Goal: Transaction & Acquisition: Obtain resource

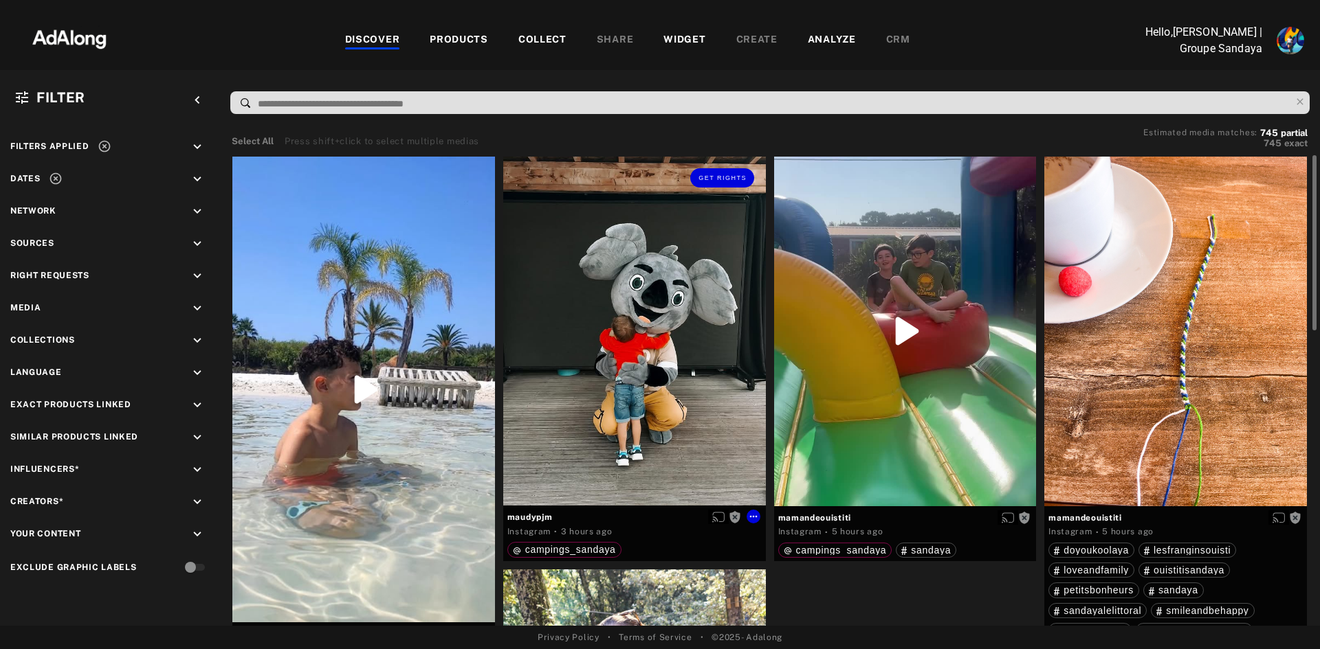
click at [652, 454] on div "Get rights" at bounding box center [634, 332] width 263 height 350
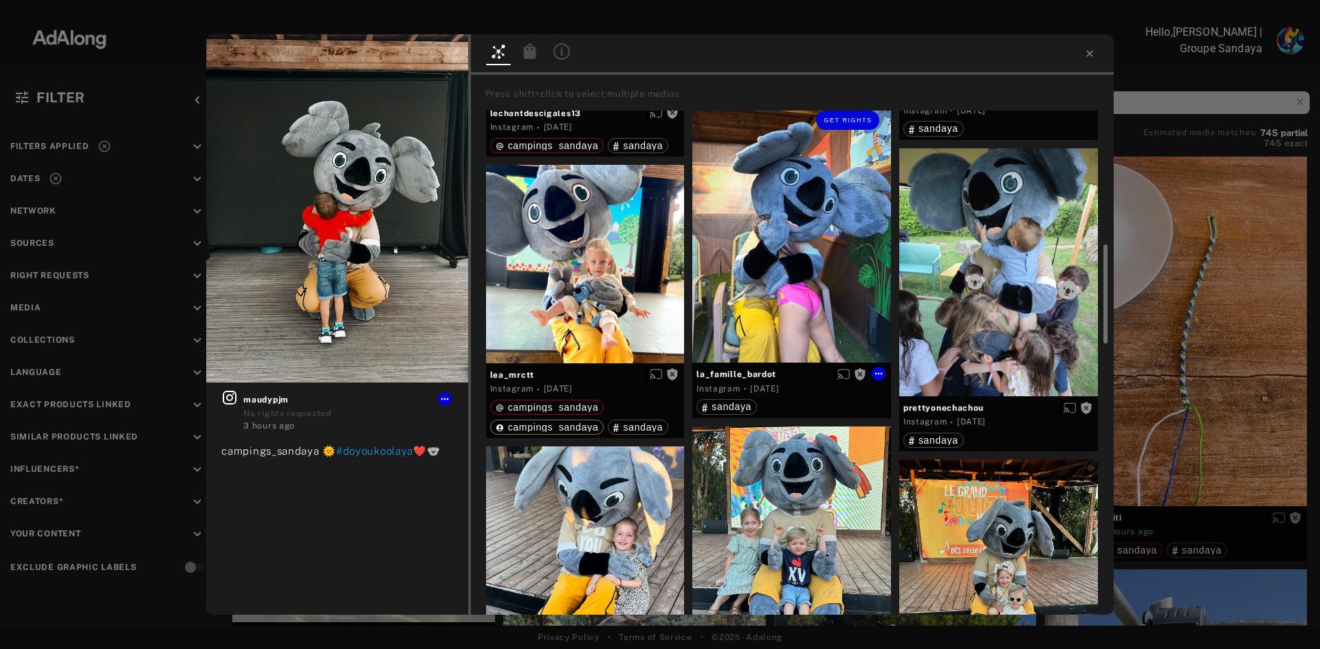
scroll to position [344, 0]
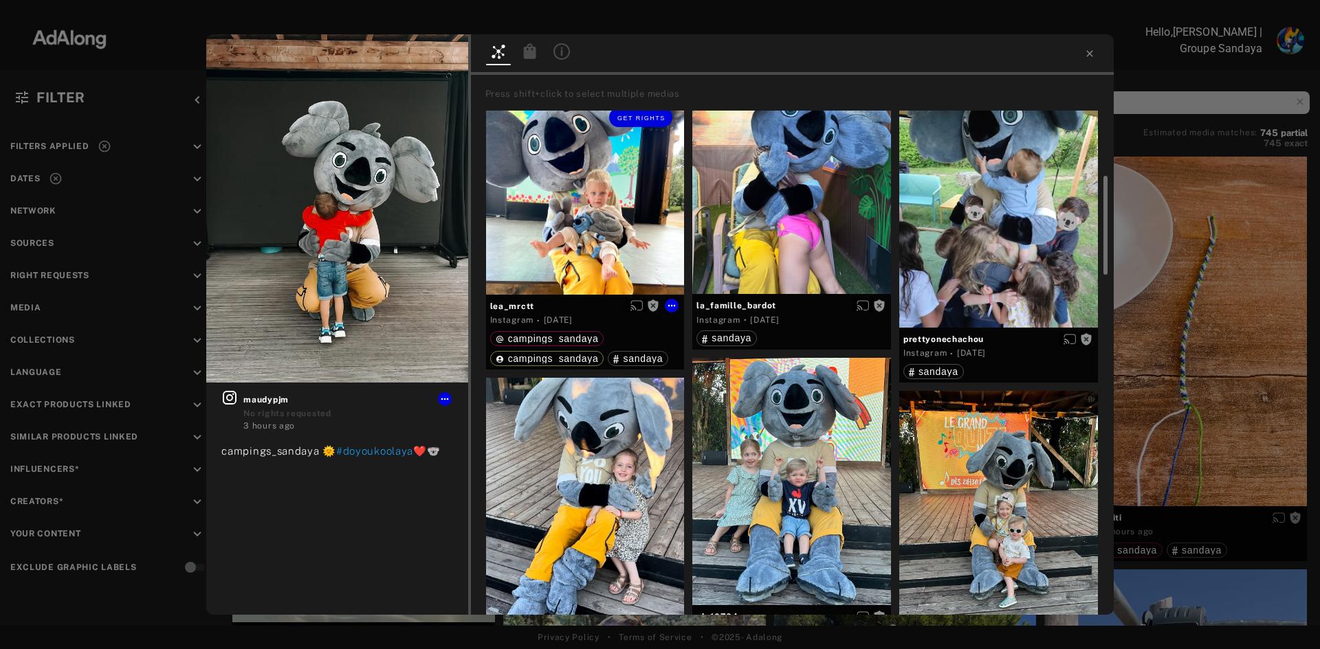
click at [586, 194] on div "Get rights" at bounding box center [585, 195] width 199 height 199
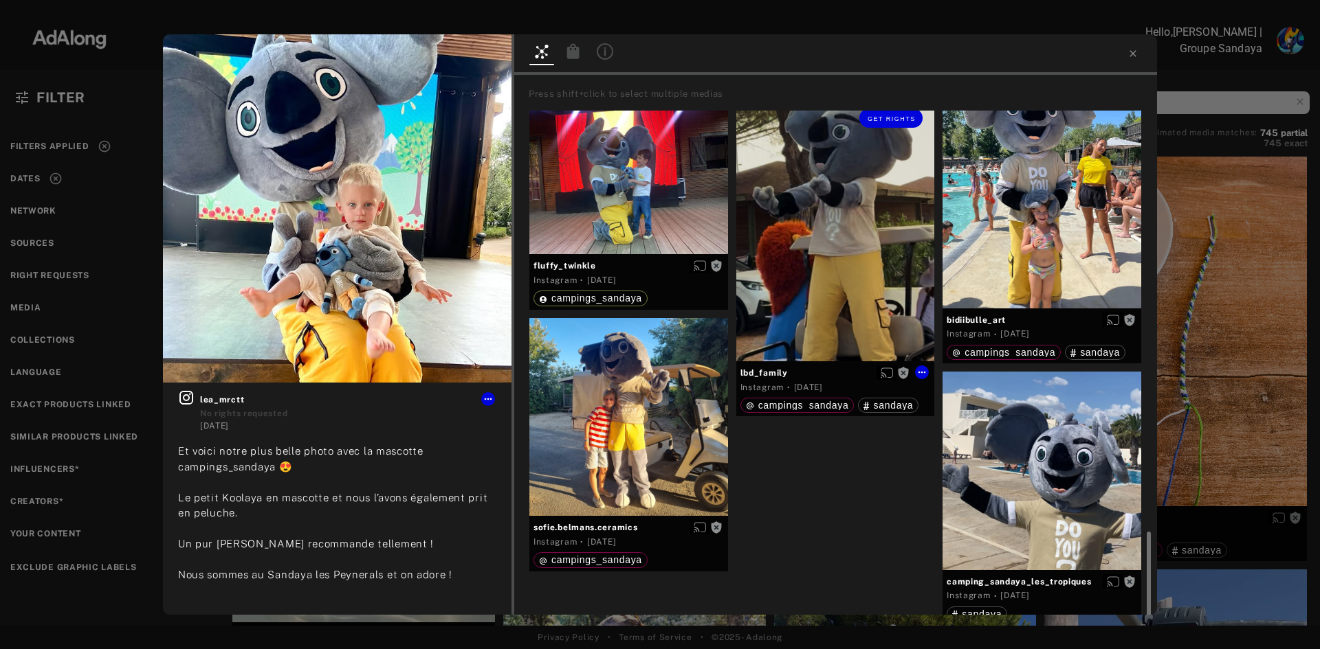
scroll to position [2274, 0]
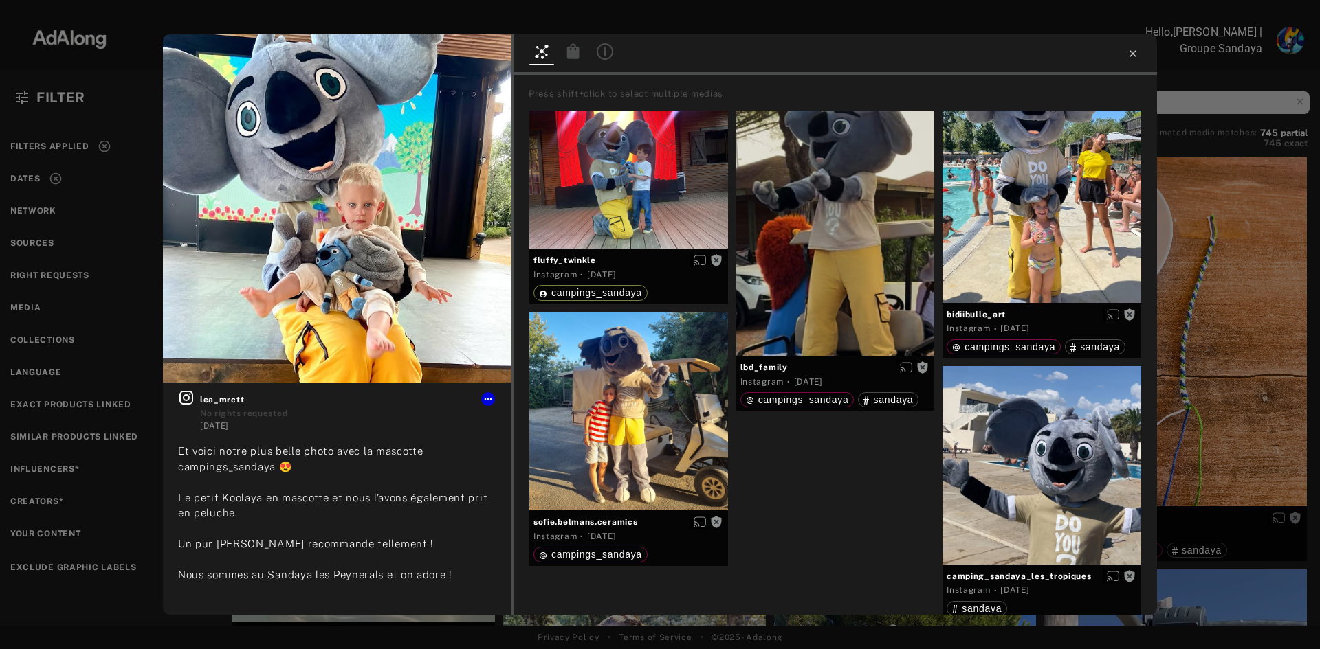
click at [1129, 49] on icon at bounding box center [1132, 53] width 11 height 11
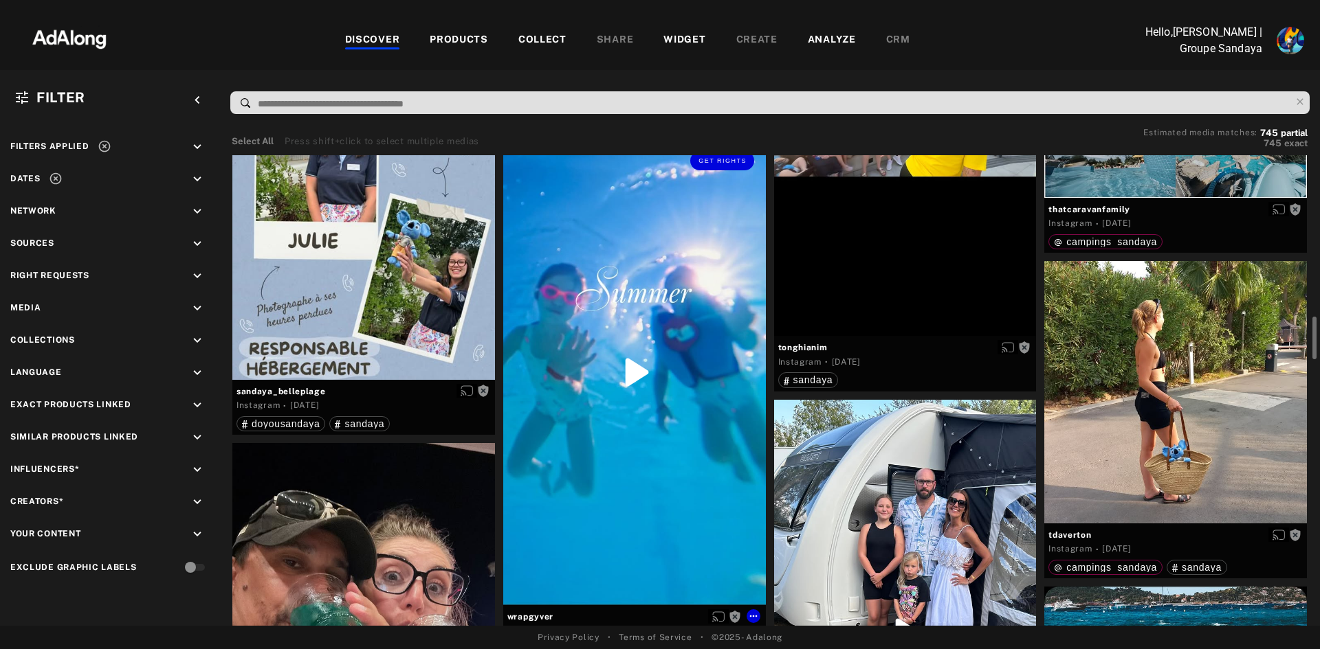
scroll to position [1856, 0]
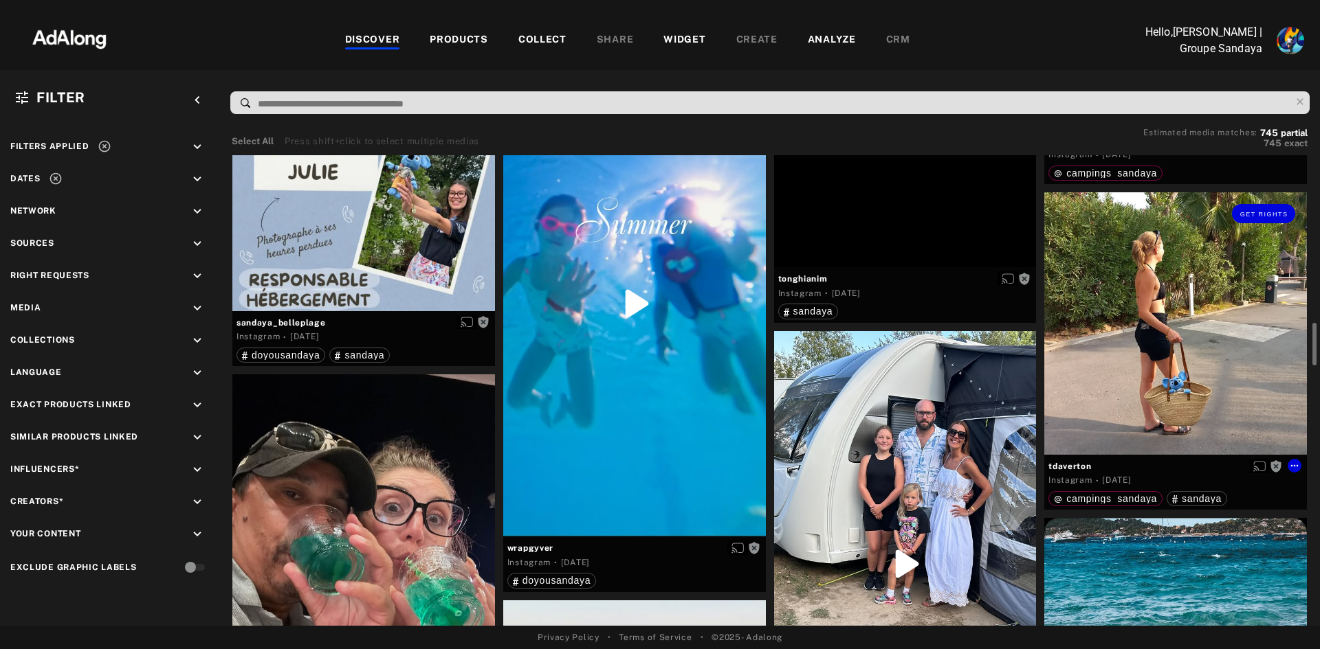
click at [1169, 314] on div "Get rights" at bounding box center [1175, 323] width 263 height 263
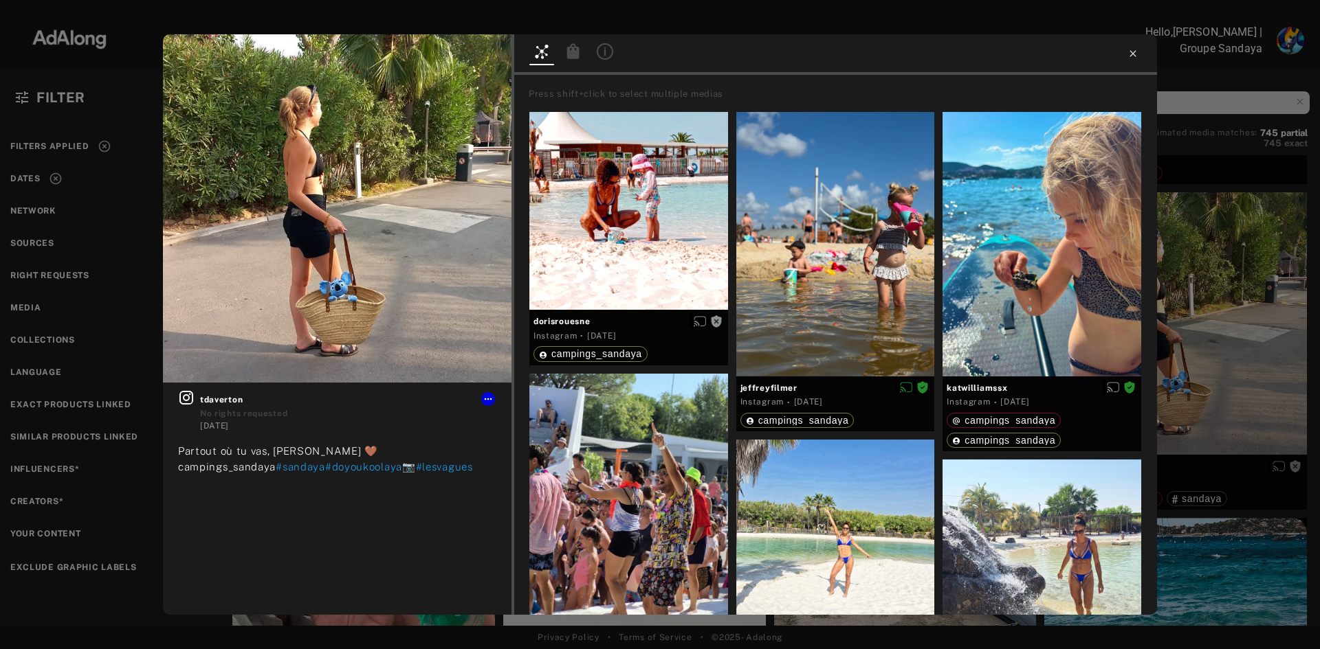
click at [1131, 54] on icon at bounding box center [1132, 53] width 11 height 11
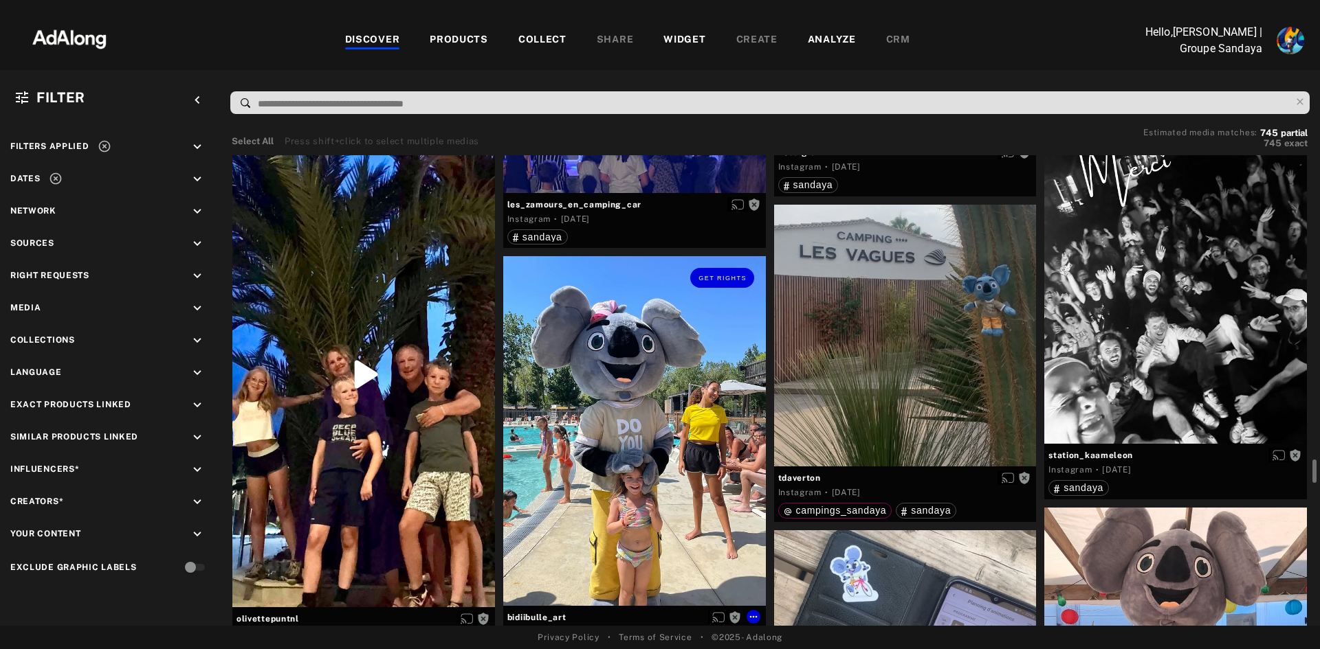
scroll to position [4742, 0]
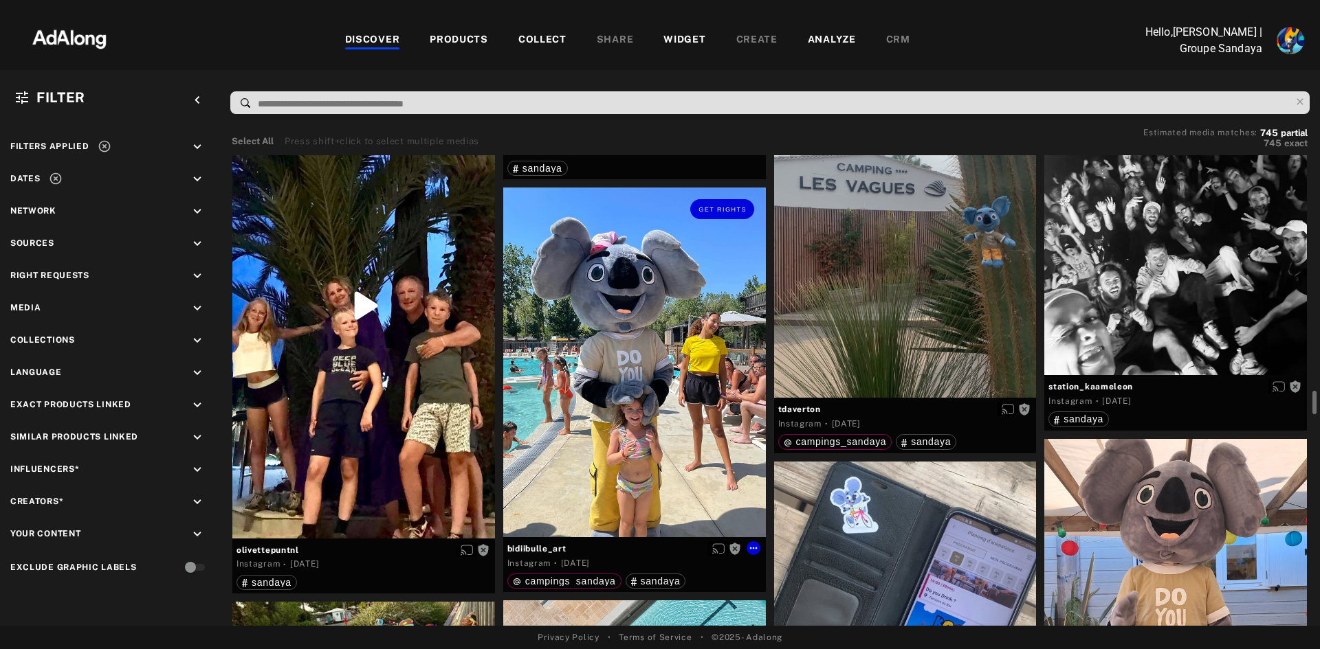
click at [691, 401] on div "Get rights" at bounding box center [634, 363] width 263 height 350
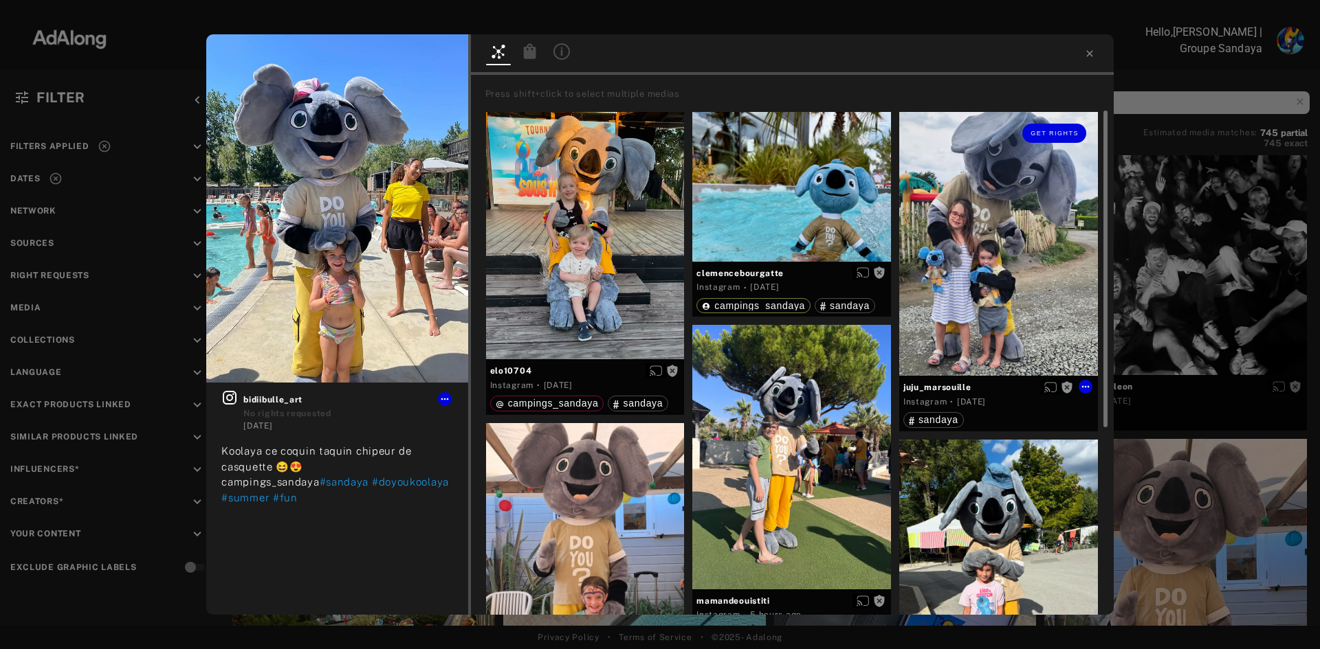
click at [997, 286] on div "Get rights" at bounding box center [998, 244] width 199 height 265
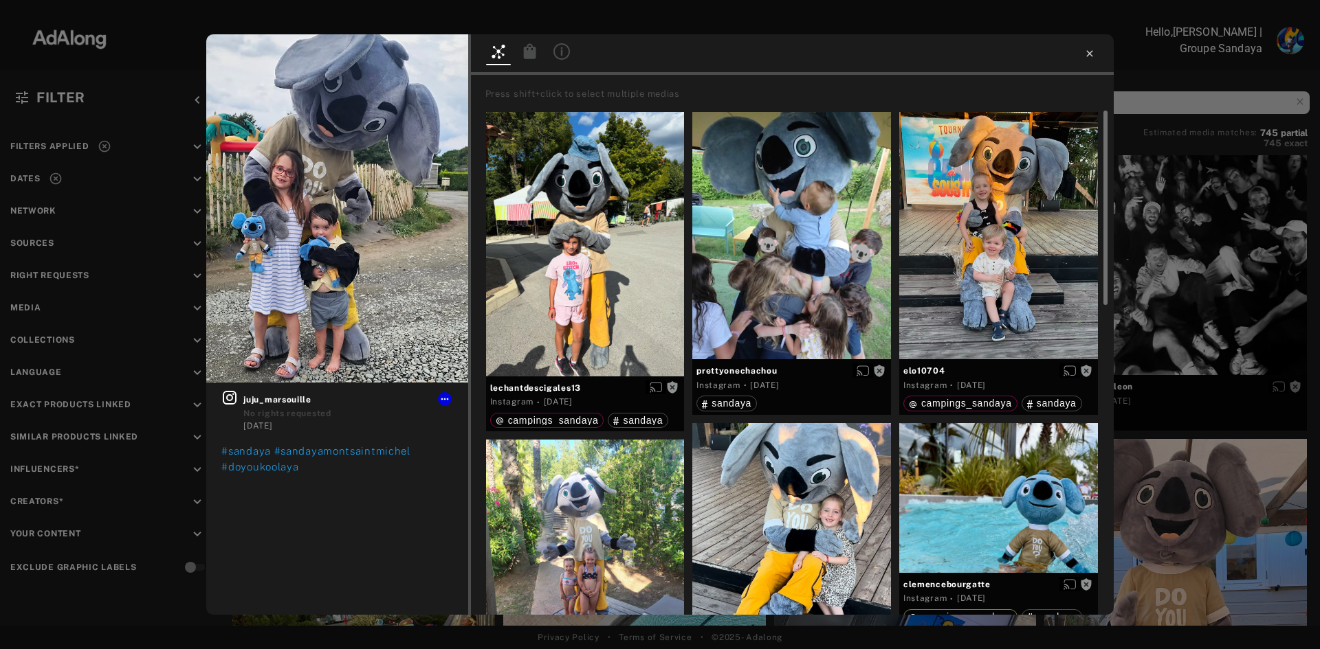
click at [1094, 50] on div at bounding box center [792, 54] width 643 height 41
click at [1089, 52] on icon at bounding box center [1089, 53] width 11 height 11
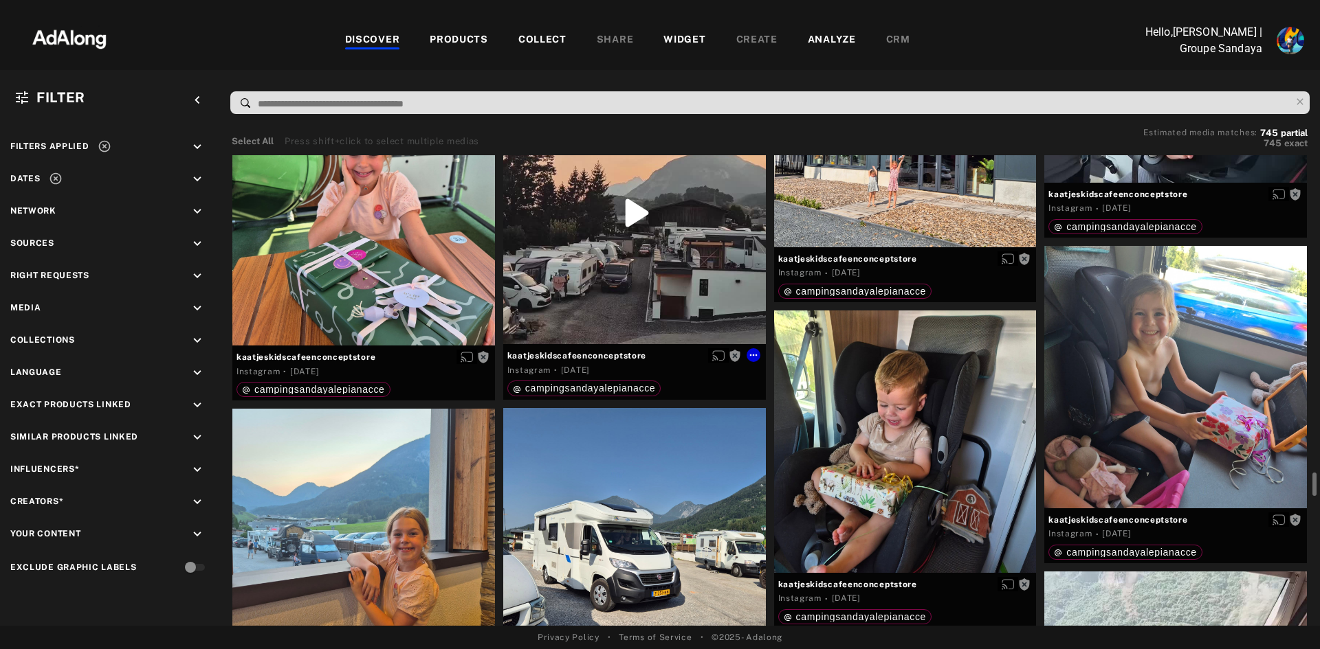
scroll to position [6598, 0]
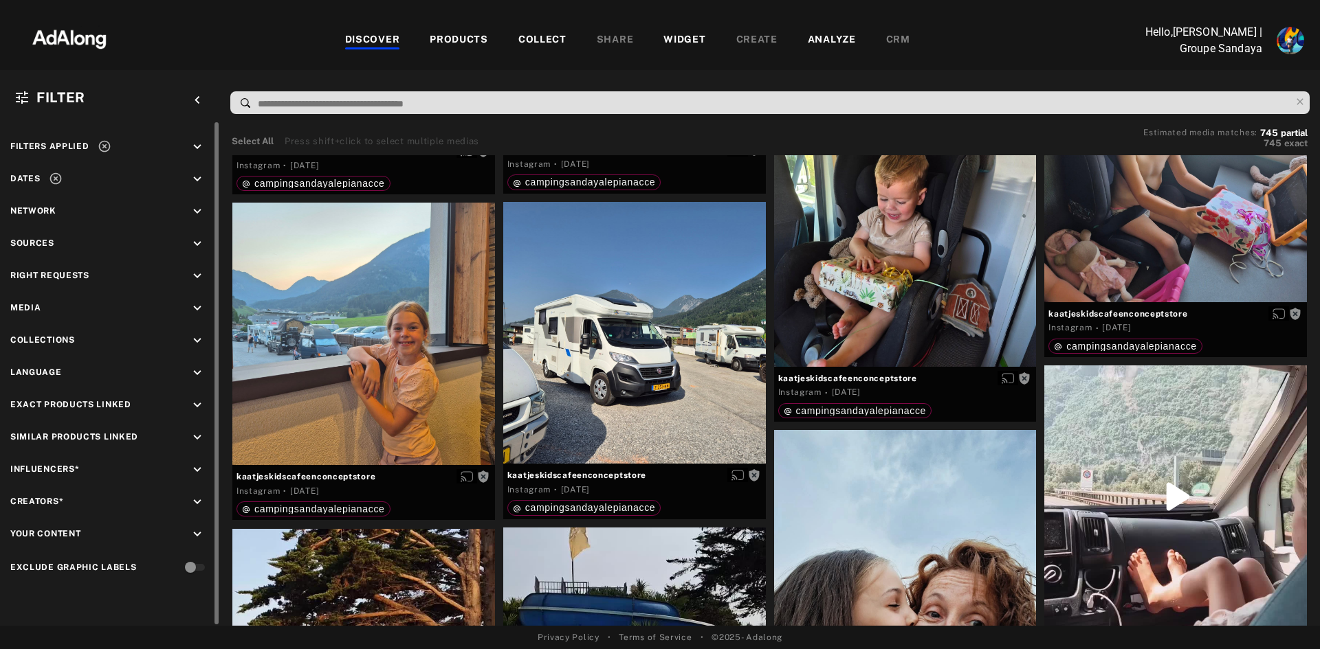
click at [194, 141] on icon "keyboard_arrow_down" at bounding box center [197, 147] width 15 height 15
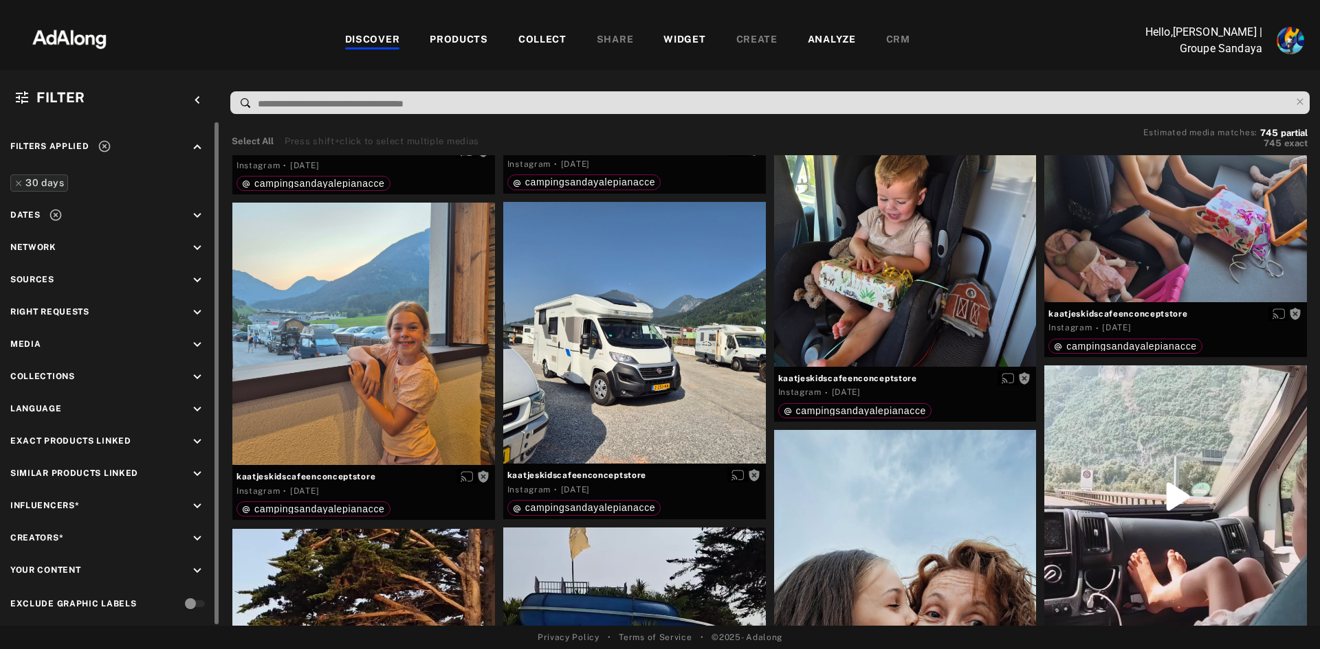
click at [194, 141] on icon "keyboard_arrow_up" at bounding box center [197, 147] width 15 height 15
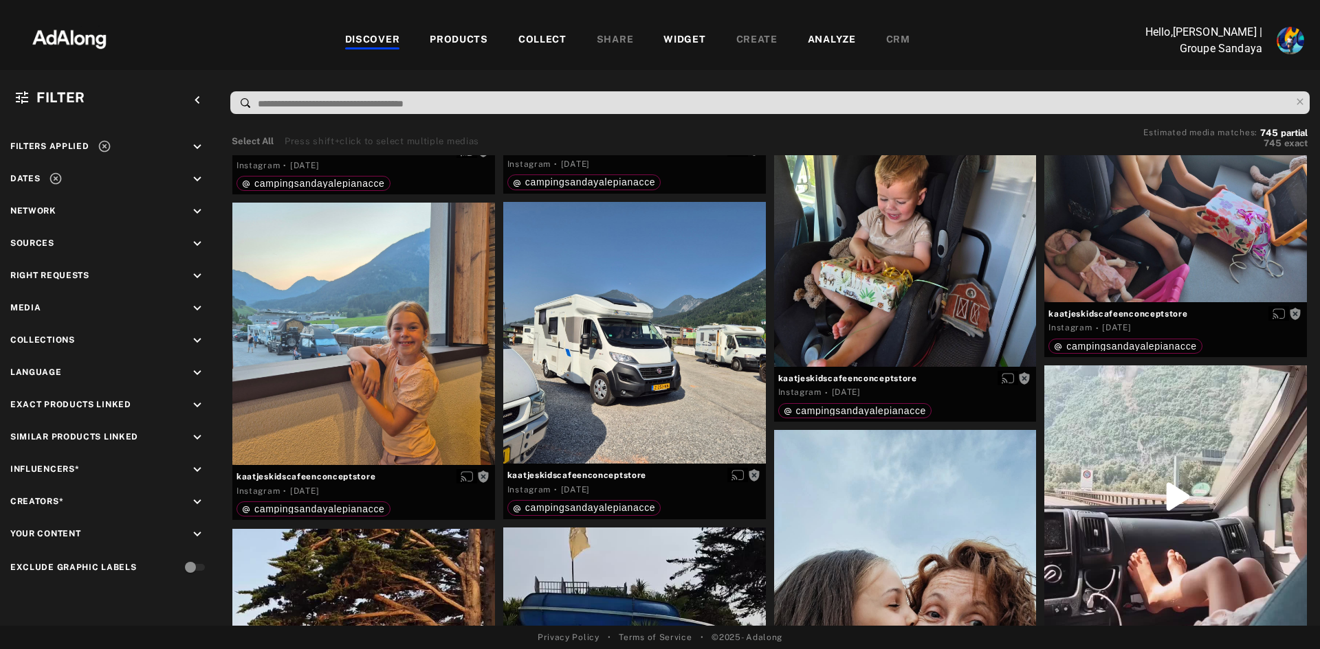
click at [325, 104] on input at bounding box center [773, 104] width 1034 height 19
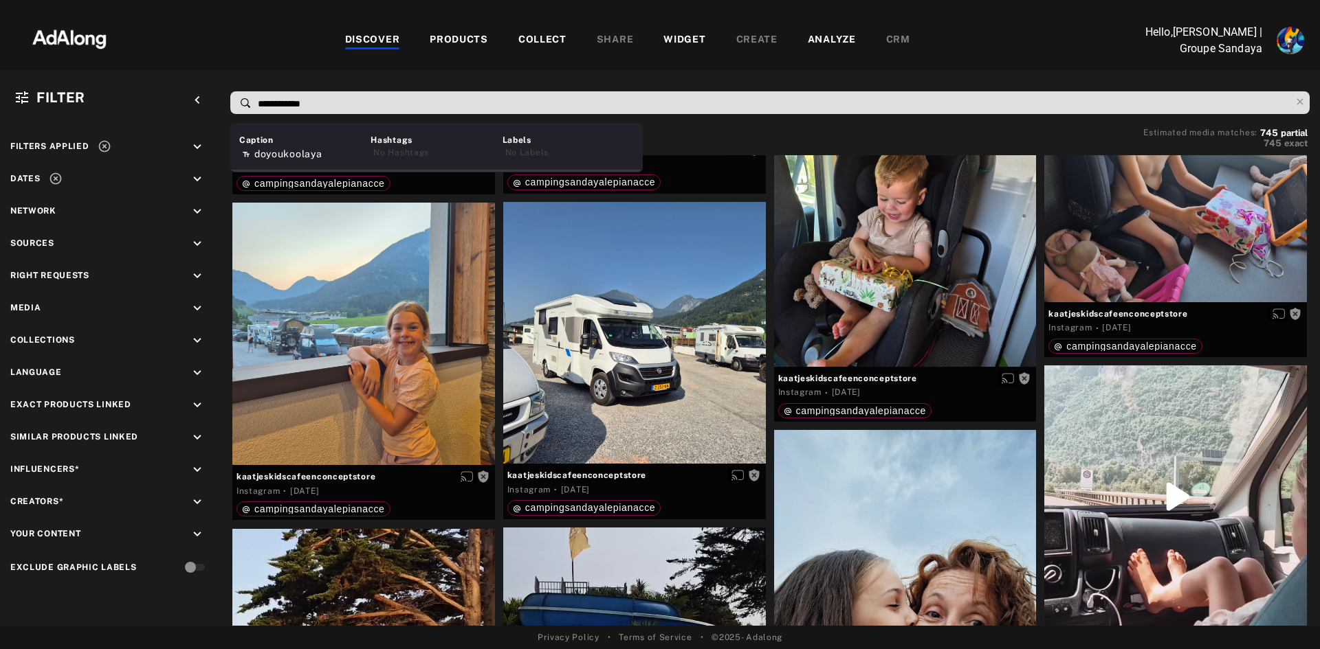
type input "**********"
click at [398, 151] on div "No Hashtags" at bounding box center [434, 152] width 129 height 12
click at [405, 154] on span "doyoukoolaya" at bounding box center [416, 153] width 67 height 11
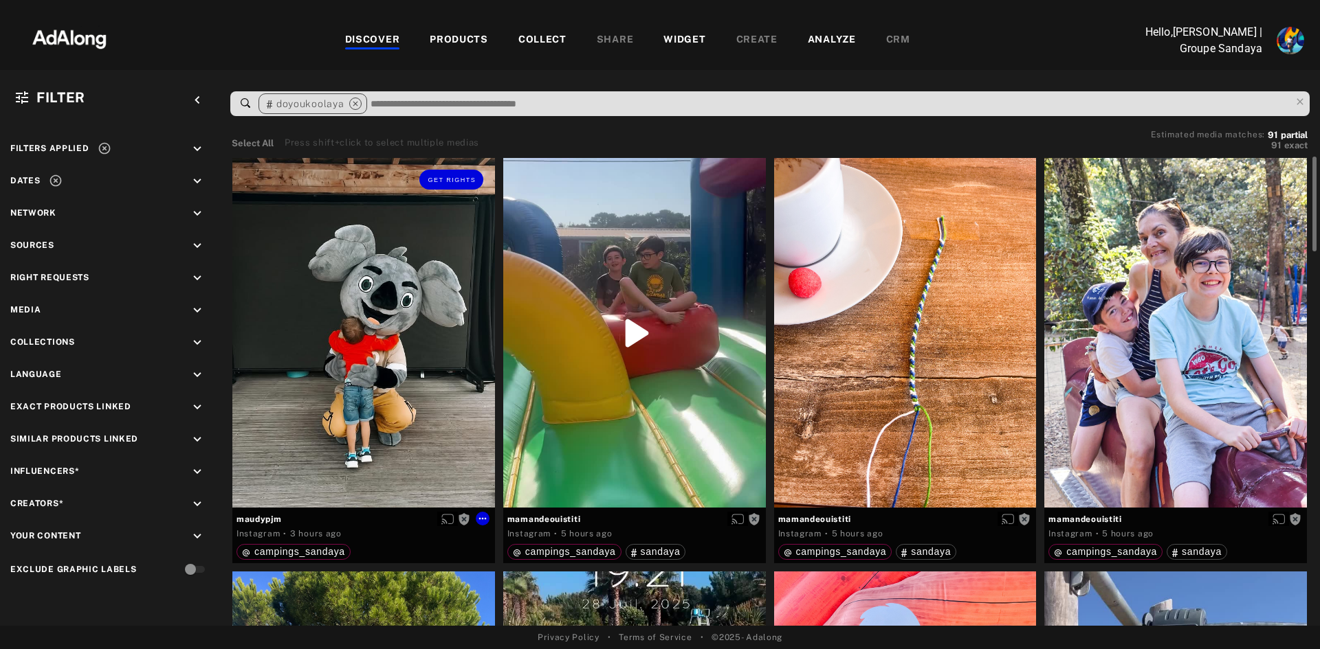
click at [410, 444] on div "Get rights" at bounding box center [363, 333] width 263 height 350
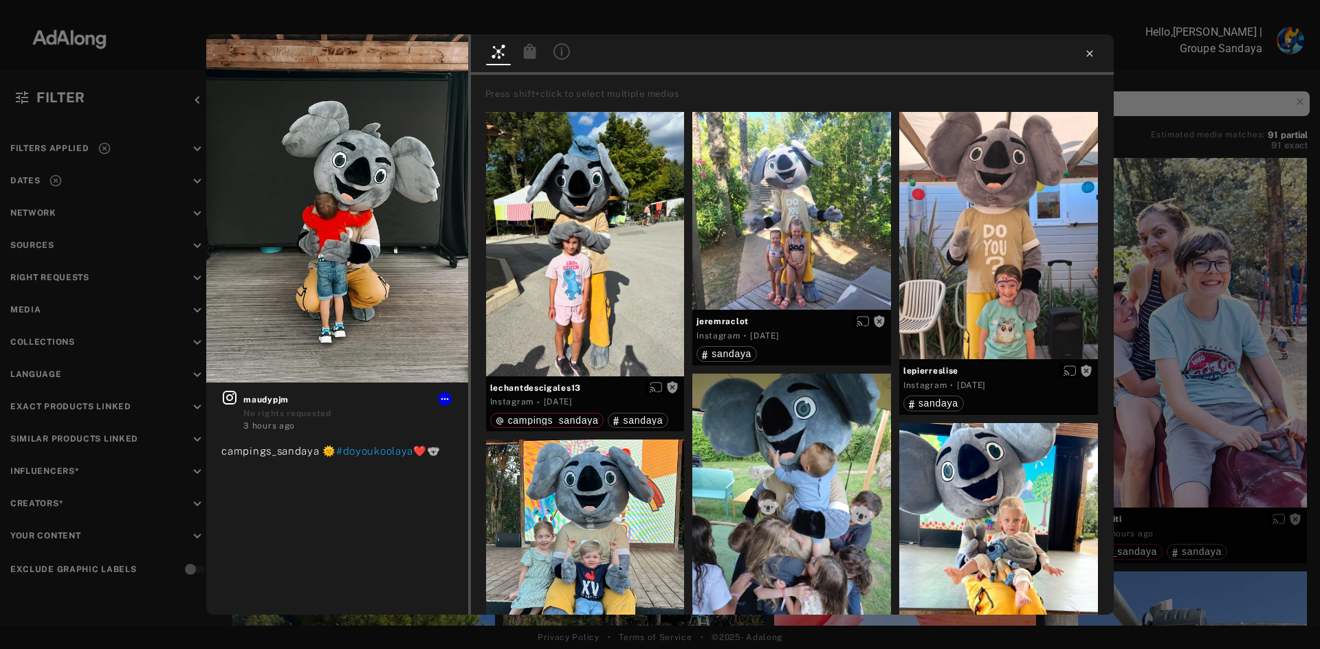
click at [1088, 54] on icon at bounding box center [1089, 53] width 11 height 11
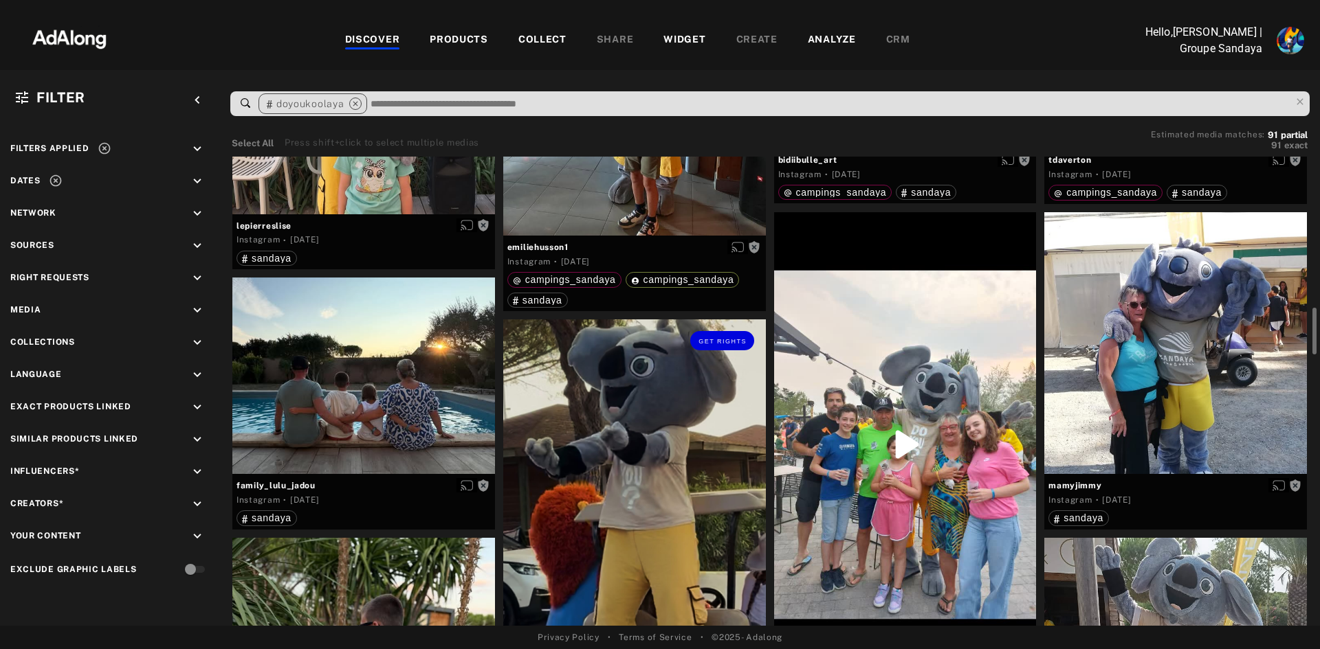
scroll to position [1581, 0]
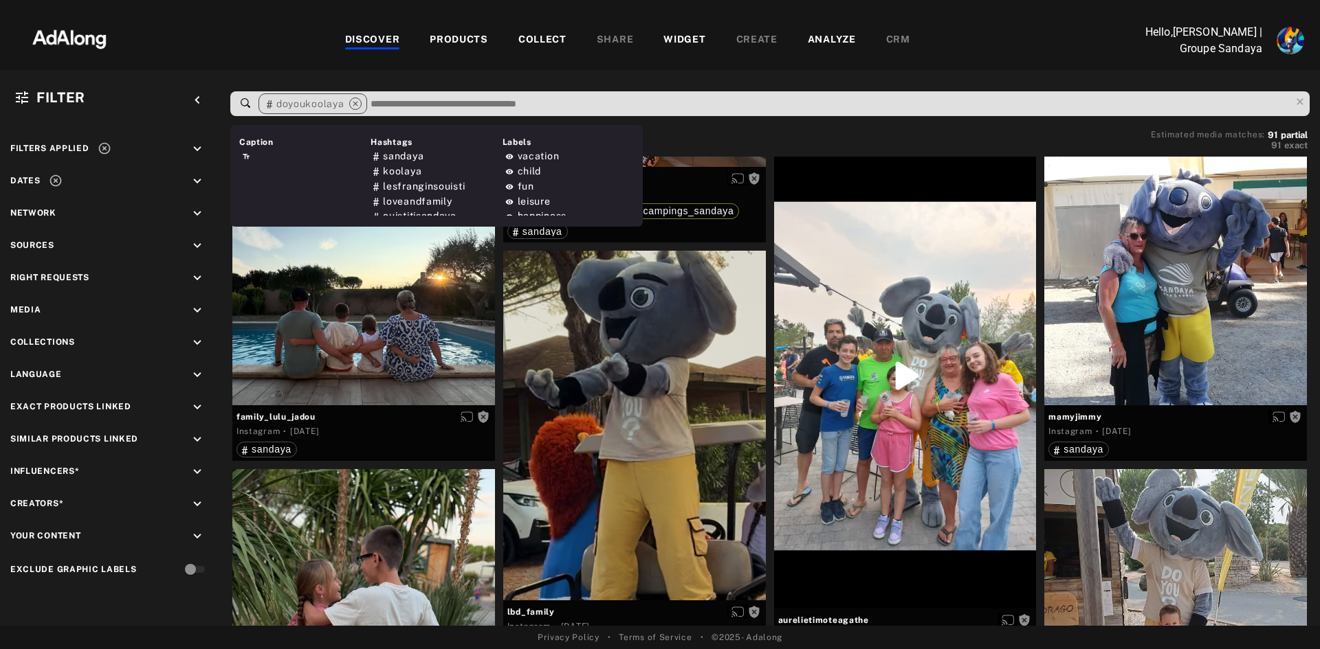
click at [422, 102] on input at bounding box center [829, 104] width 921 height 19
click at [410, 156] on span "sandaya" at bounding box center [403, 156] width 41 height 11
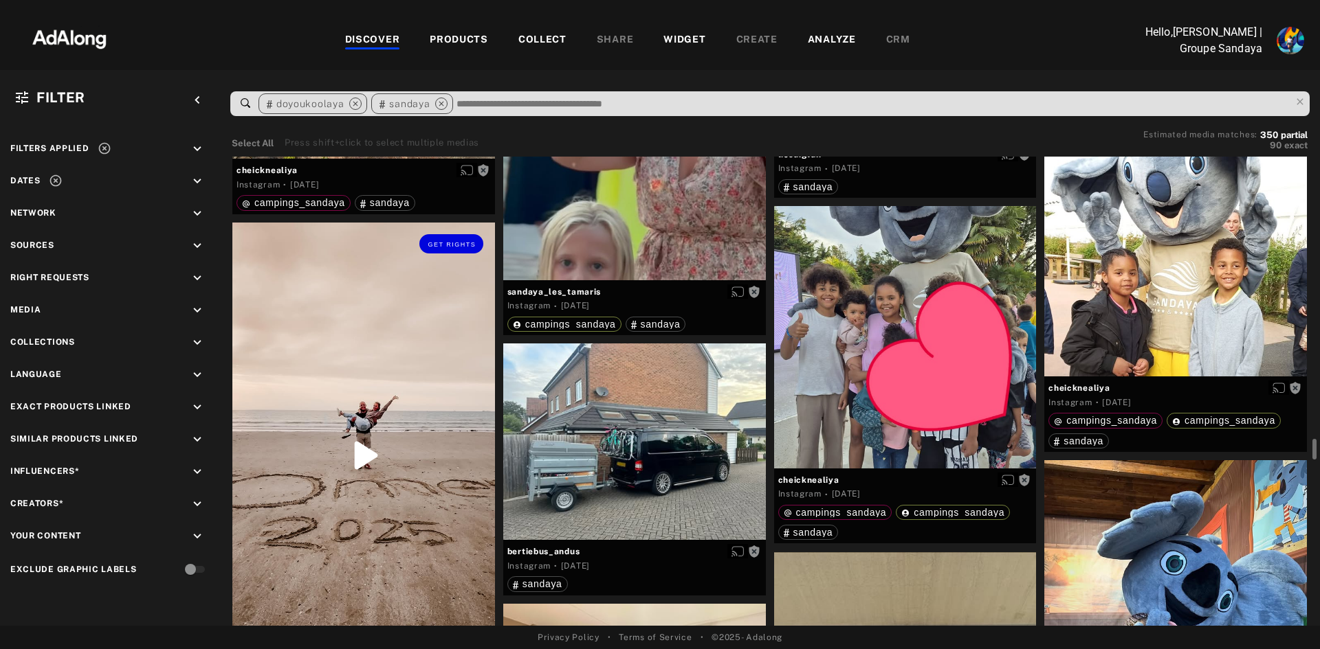
scroll to position [8728, 0]
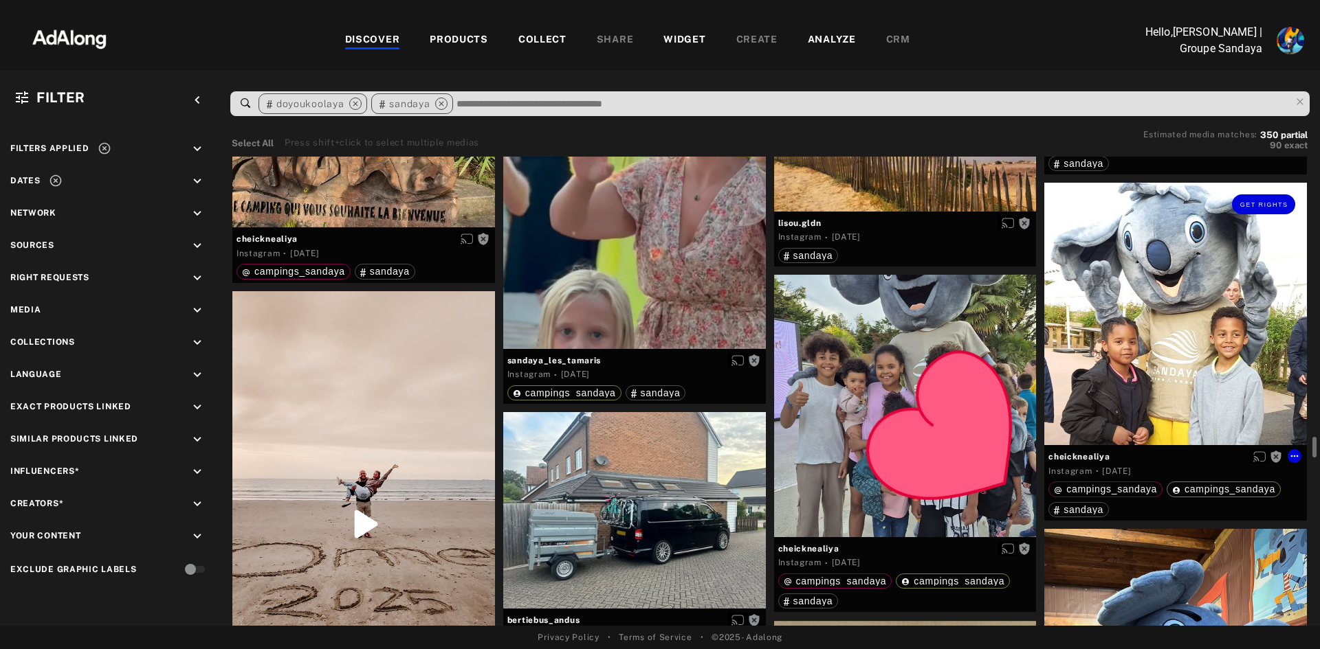
click at [1208, 300] on div "Get rights" at bounding box center [1175, 314] width 263 height 263
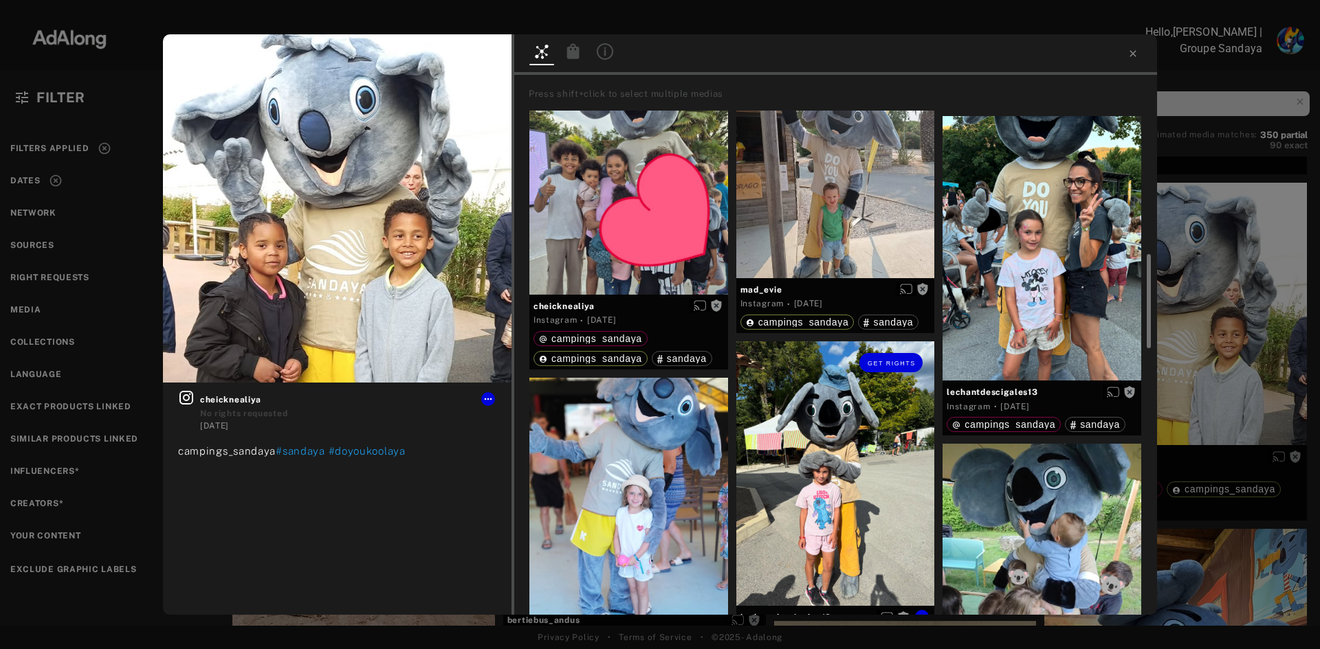
scroll to position [412, 0]
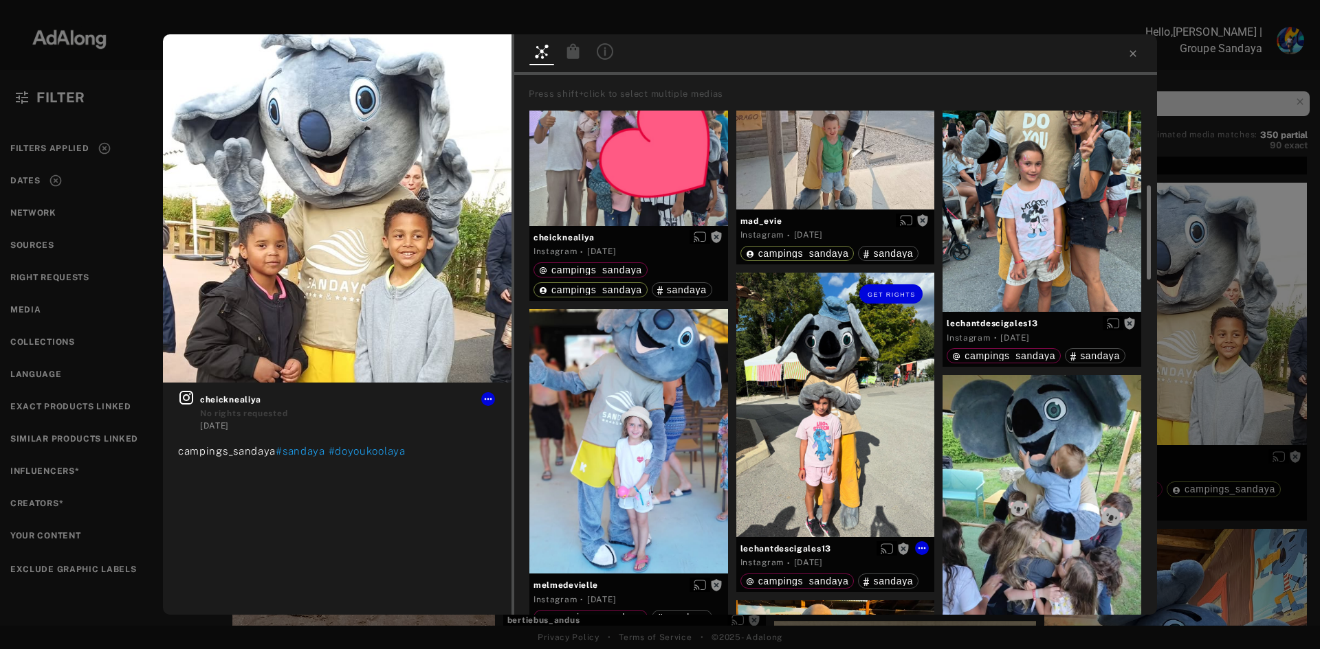
click at [847, 425] on div "Get rights" at bounding box center [835, 405] width 199 height 265
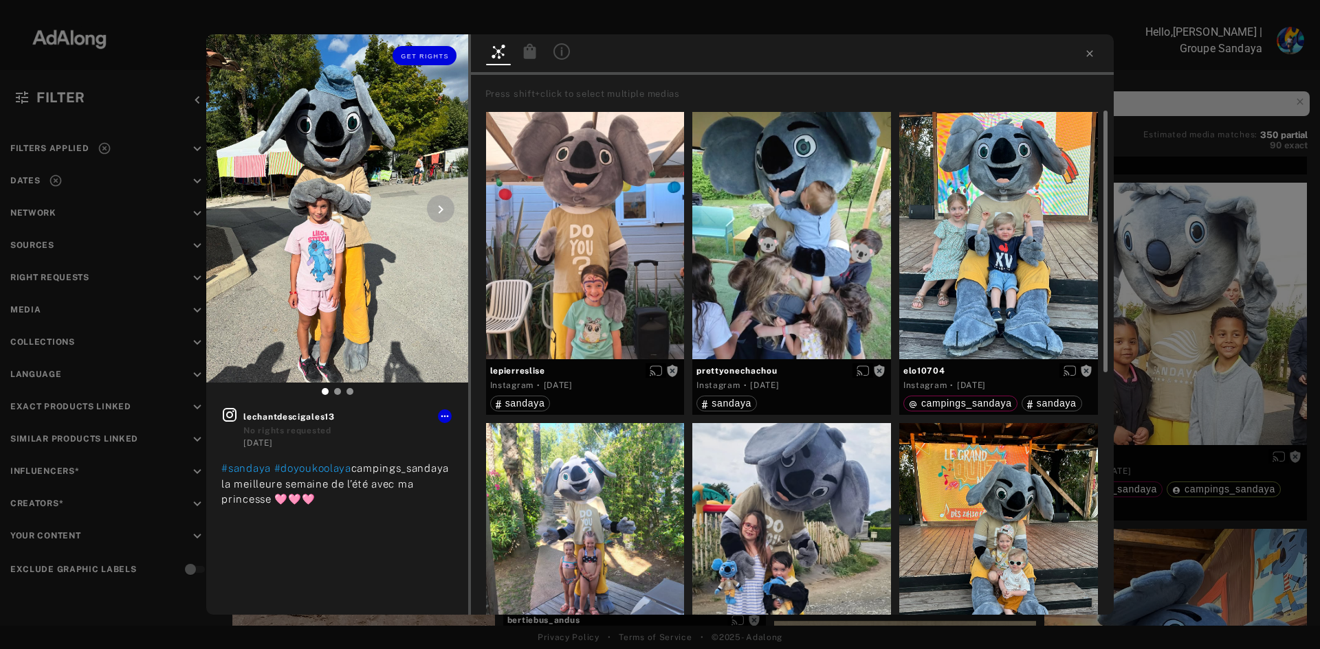
click at [439, 205] on icon at bounding box center [440, 209] width 16 height 16
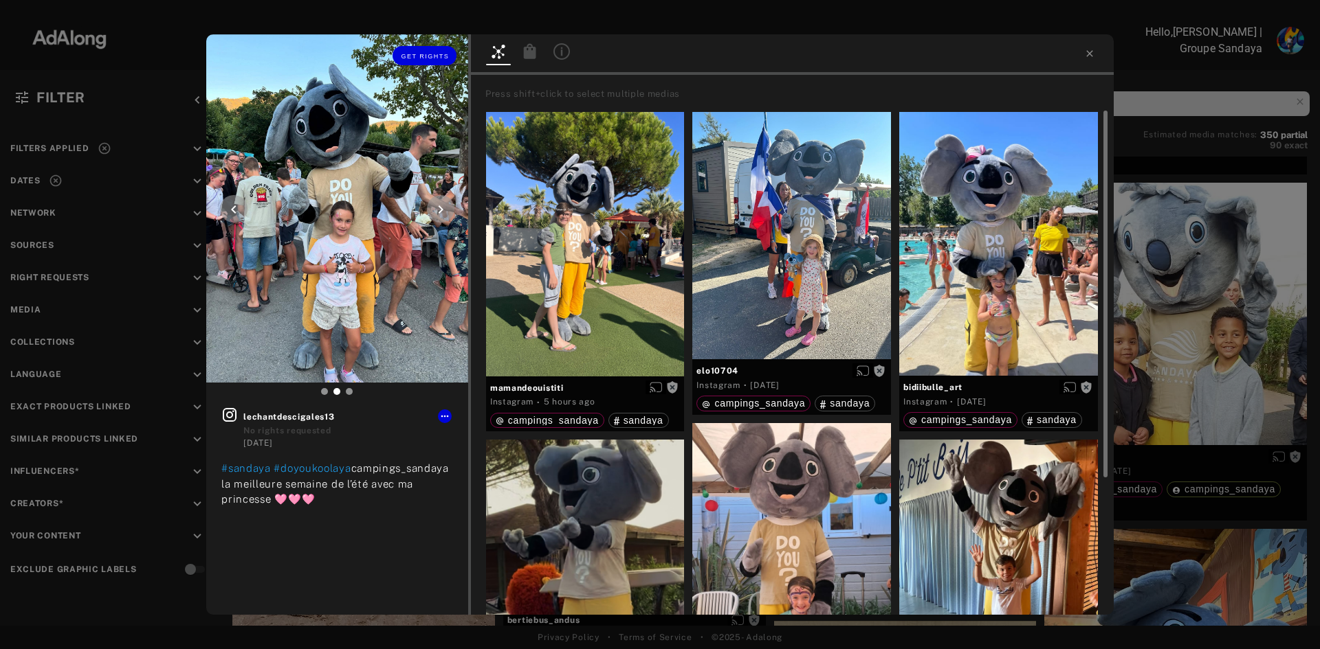
click at [445, 210] on icon at bounding box center [440, 209] width 16 height 16
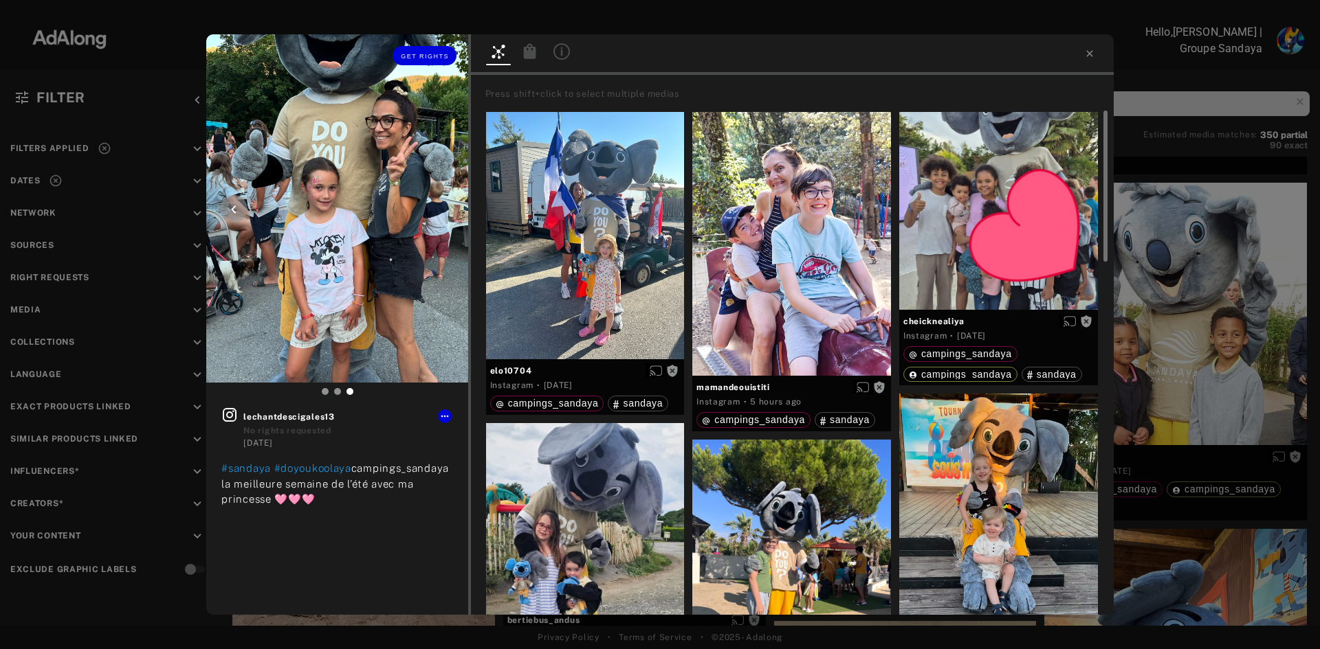
click at [234, 212] on icon at bounding box center [233, 209] width 5 height 8
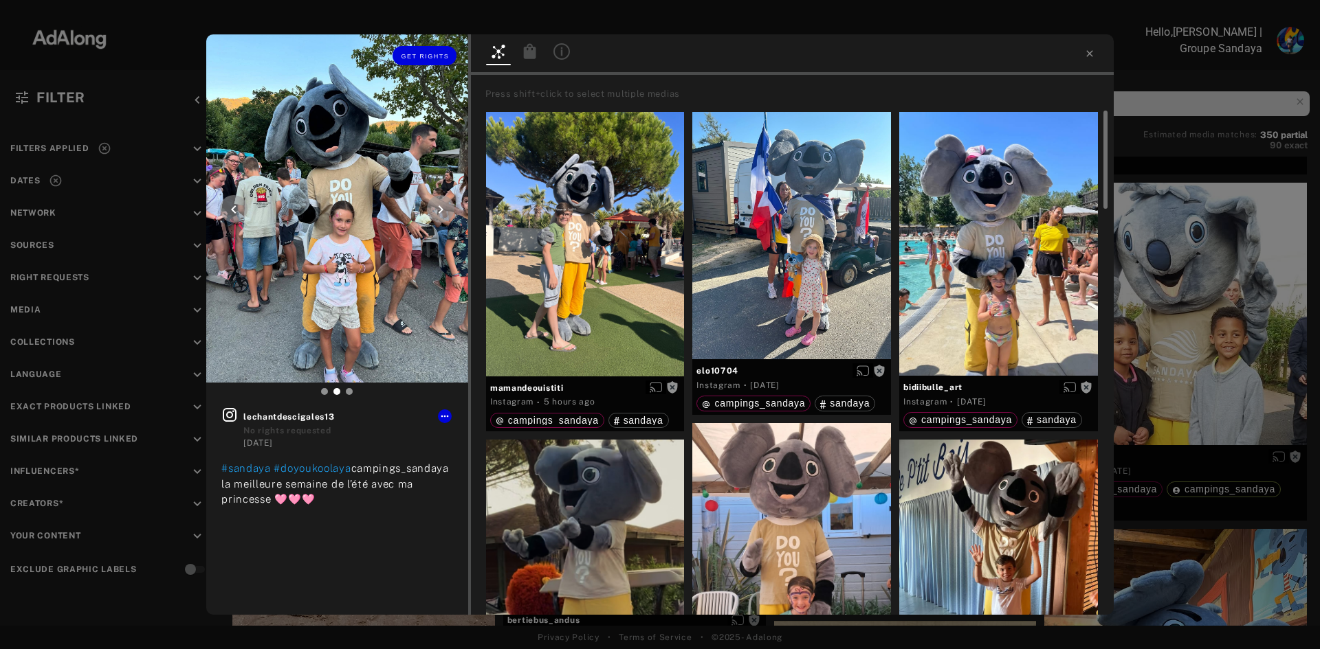
click at [234, 212] on icon at bounding box center [233, 209] width 5 height 8
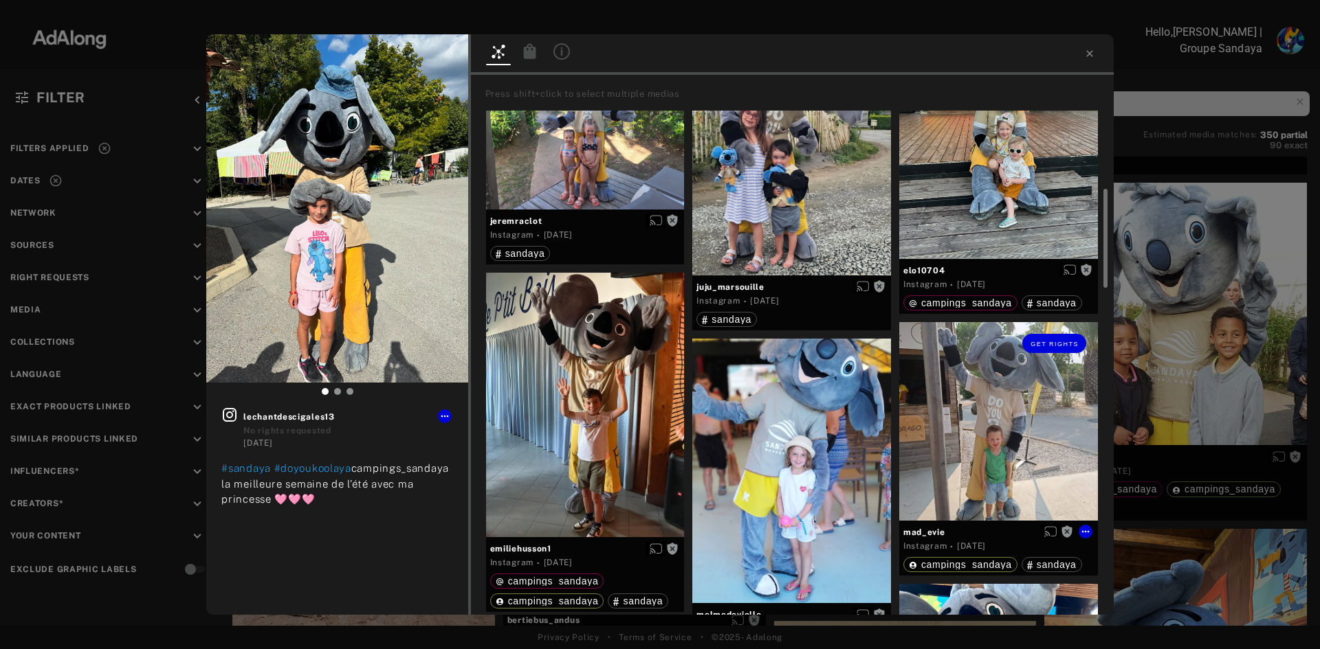
scroll to position [344, 0]
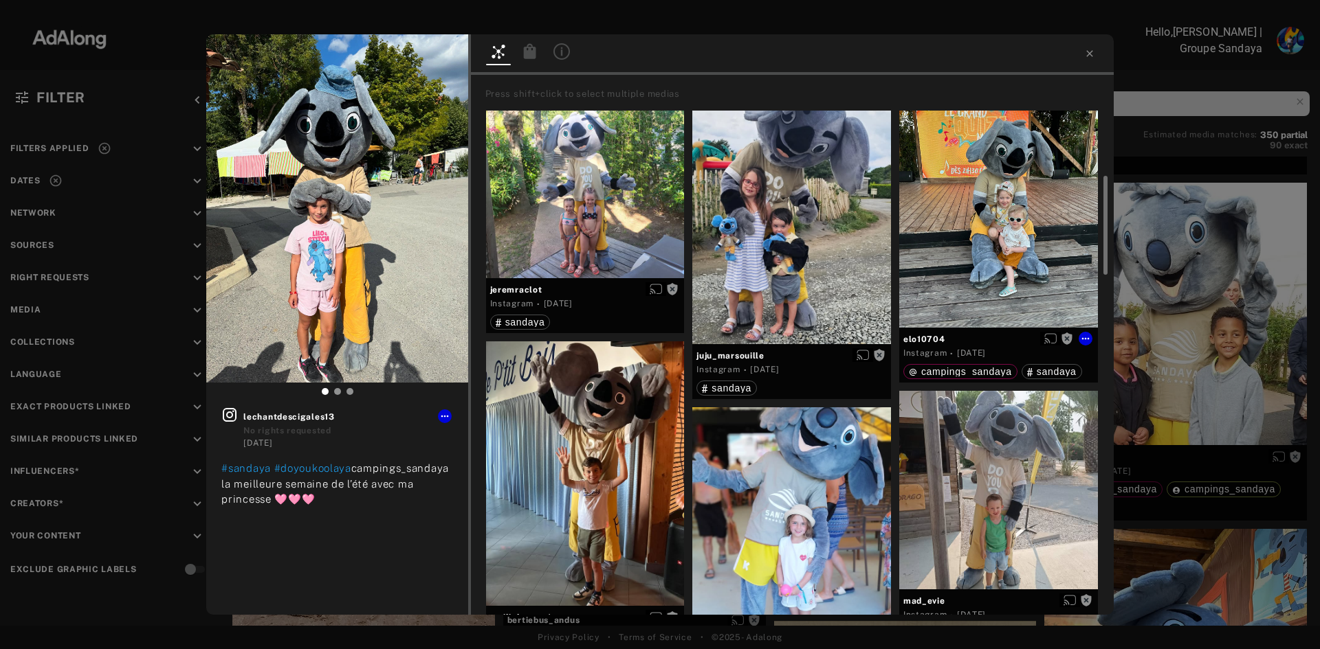
click at [996, 199] on div "Get rights" at bounding box center [998, 204] width 199 height 248
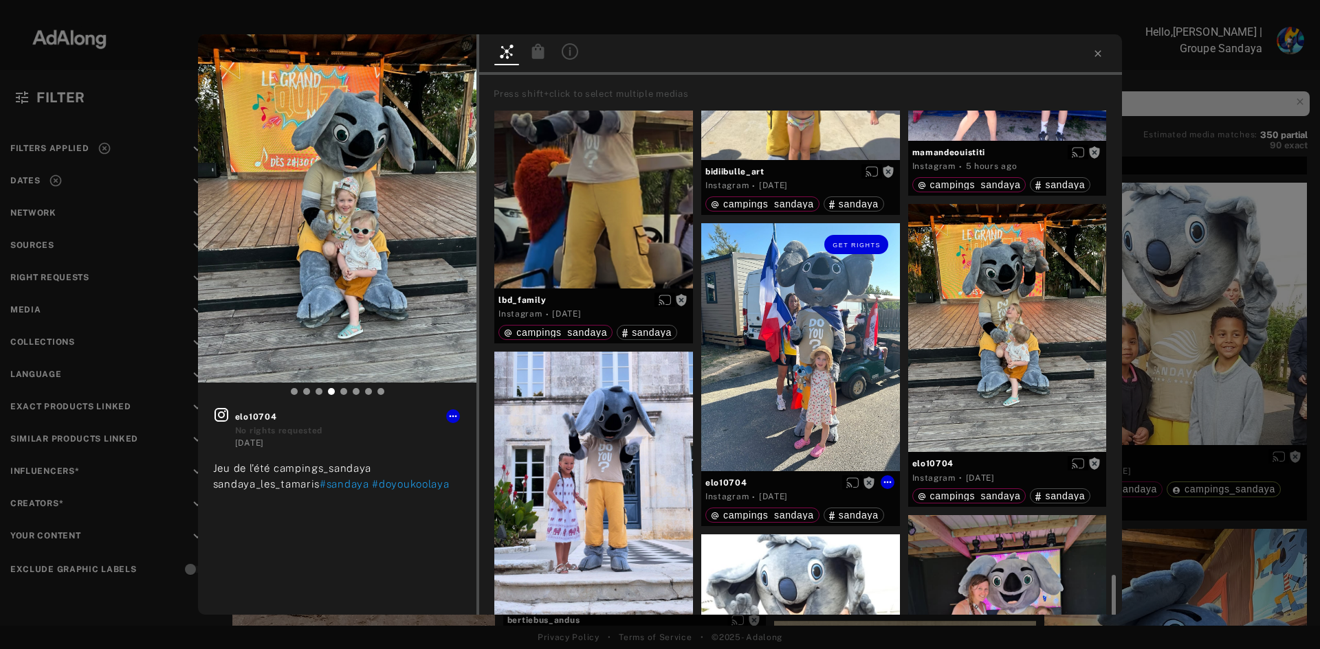
scroll to position [2131, 0]
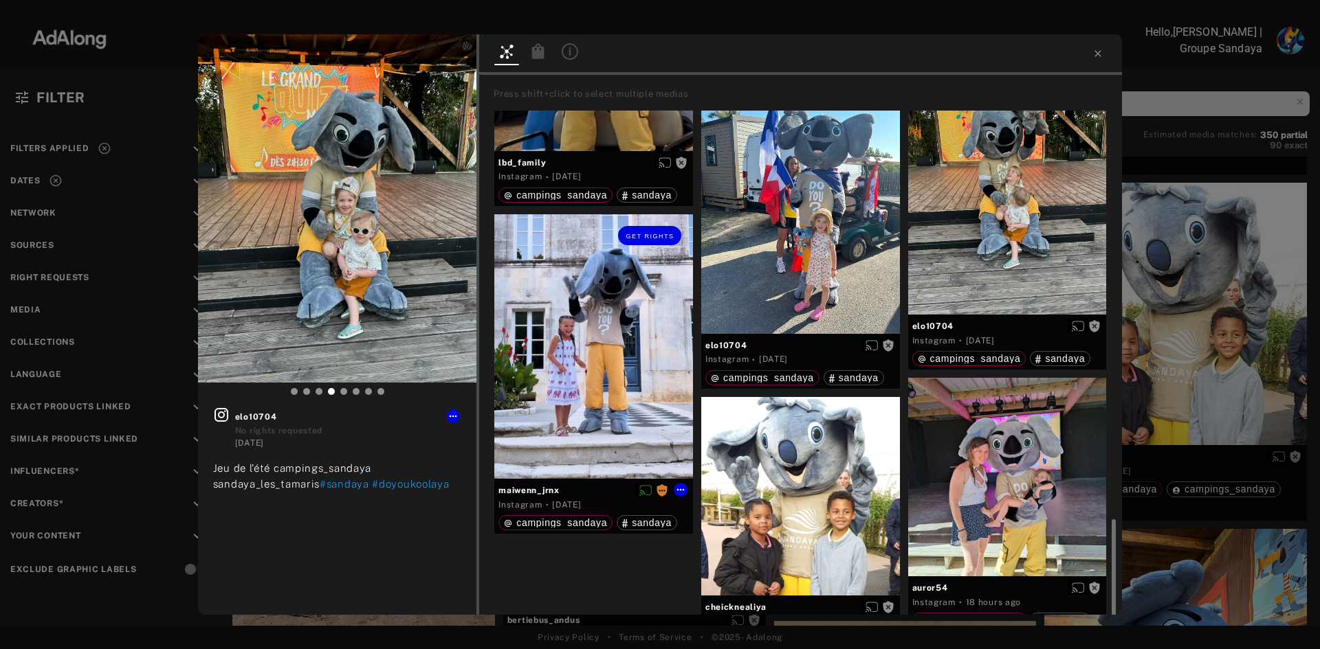
click at [568, 334] on div "Get rights" at bounding box center [593, 346] width 199 height 265
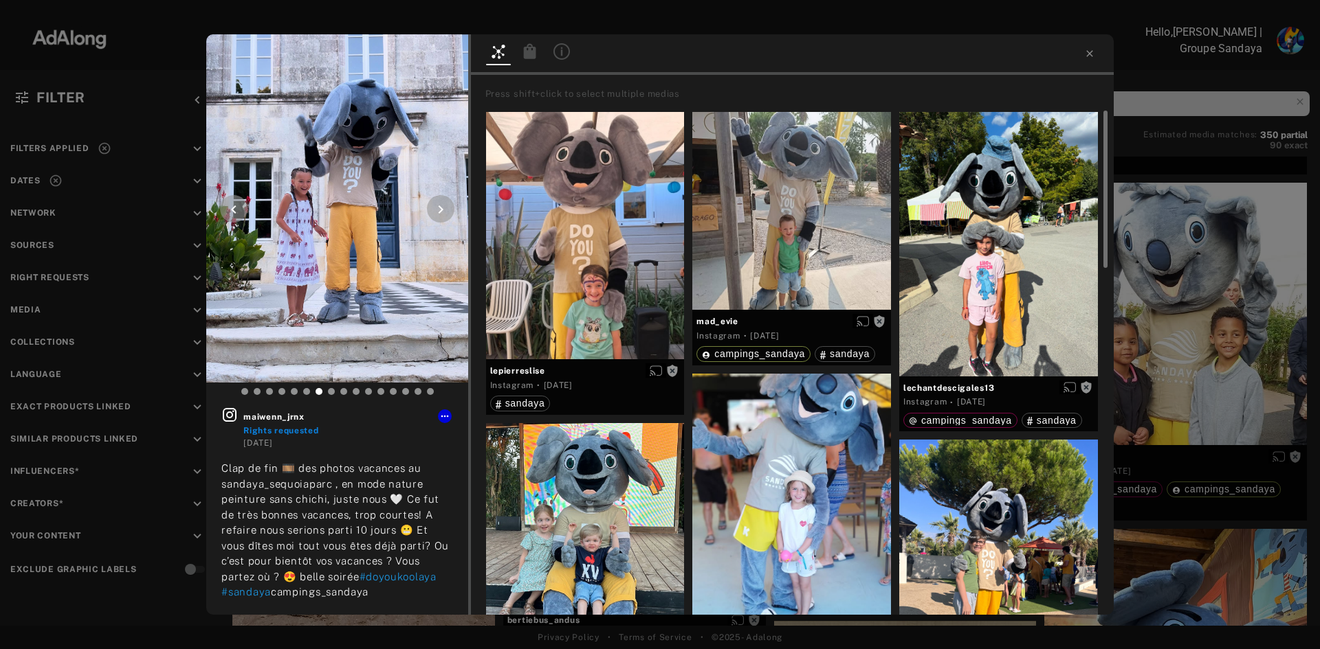
click at [431, 207] on div at bounding box center [440, 208] width 27 height 27
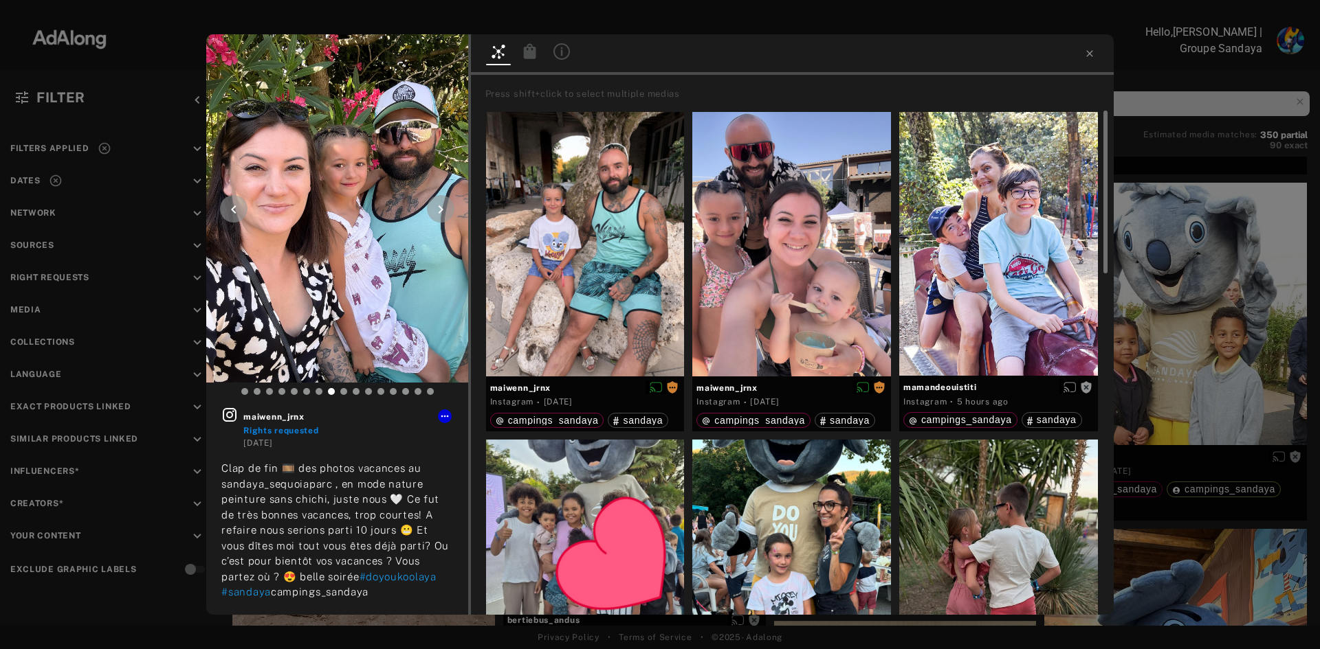
click at [235, 211] on icon at bounding box center [233, 209] width 5 height 8
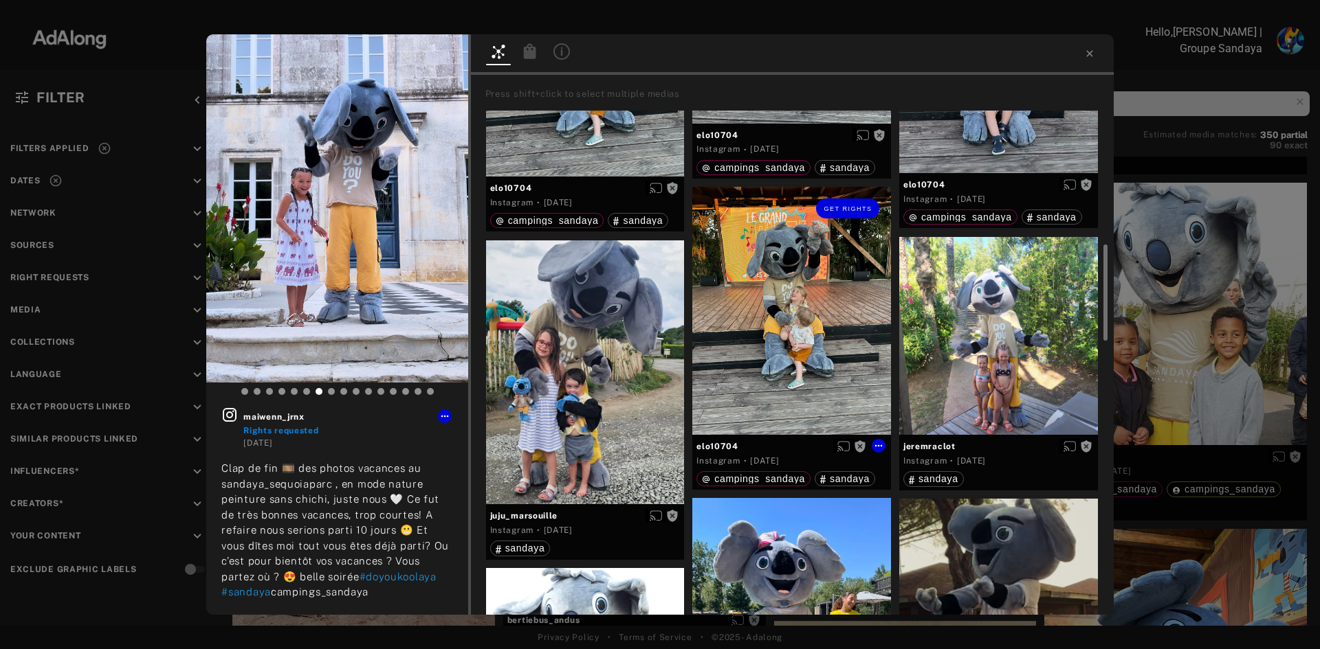
scroll to position [1085, 0]
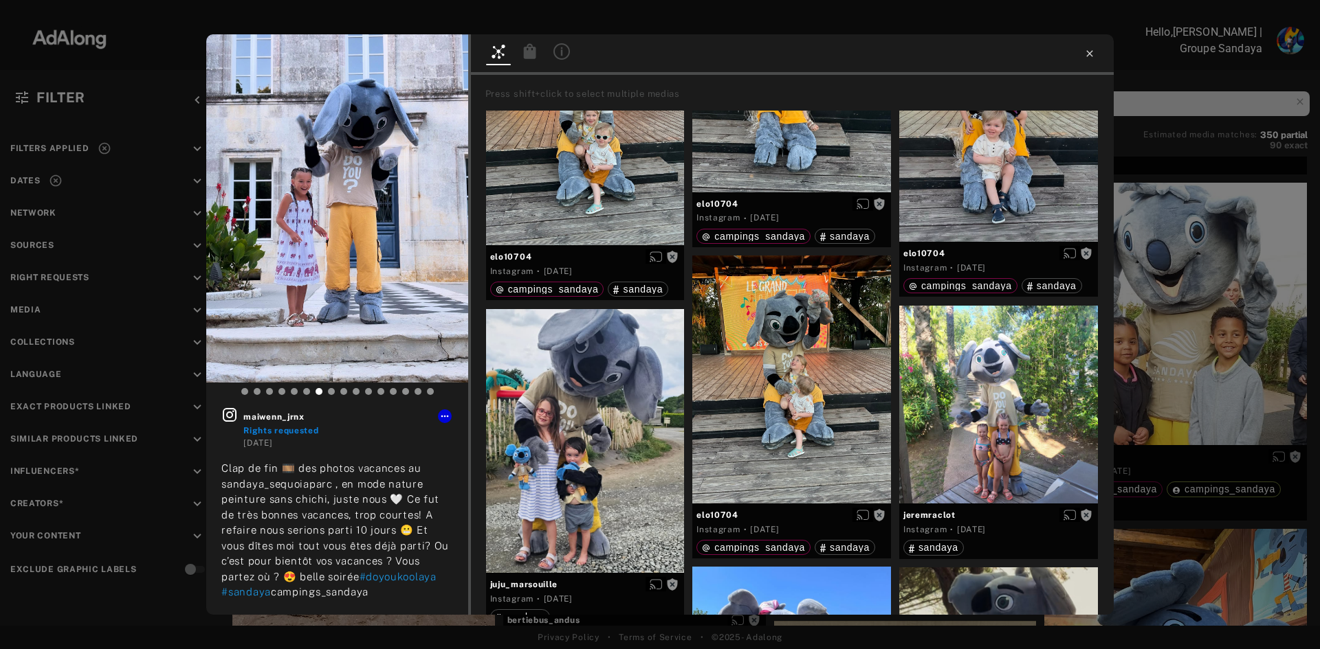
click at [1093, 52] on icon at bounding box center [1089, 53] width 11 height 11
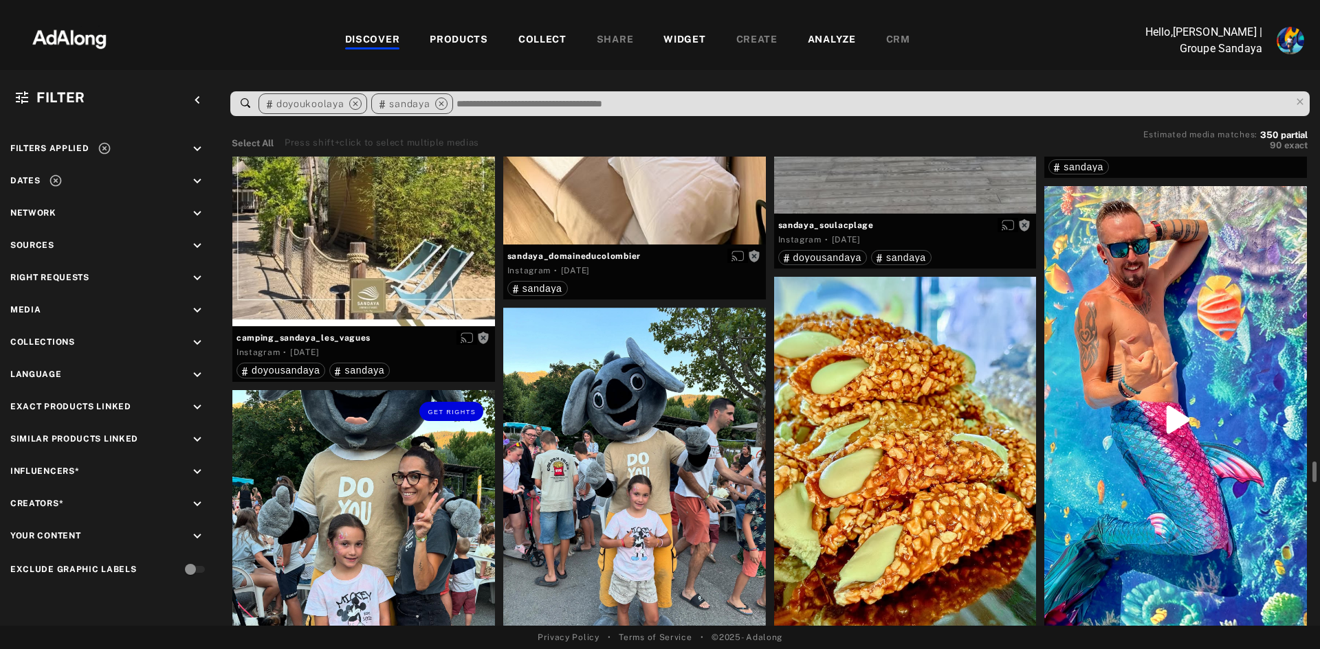
scroll to position [9622, 0]
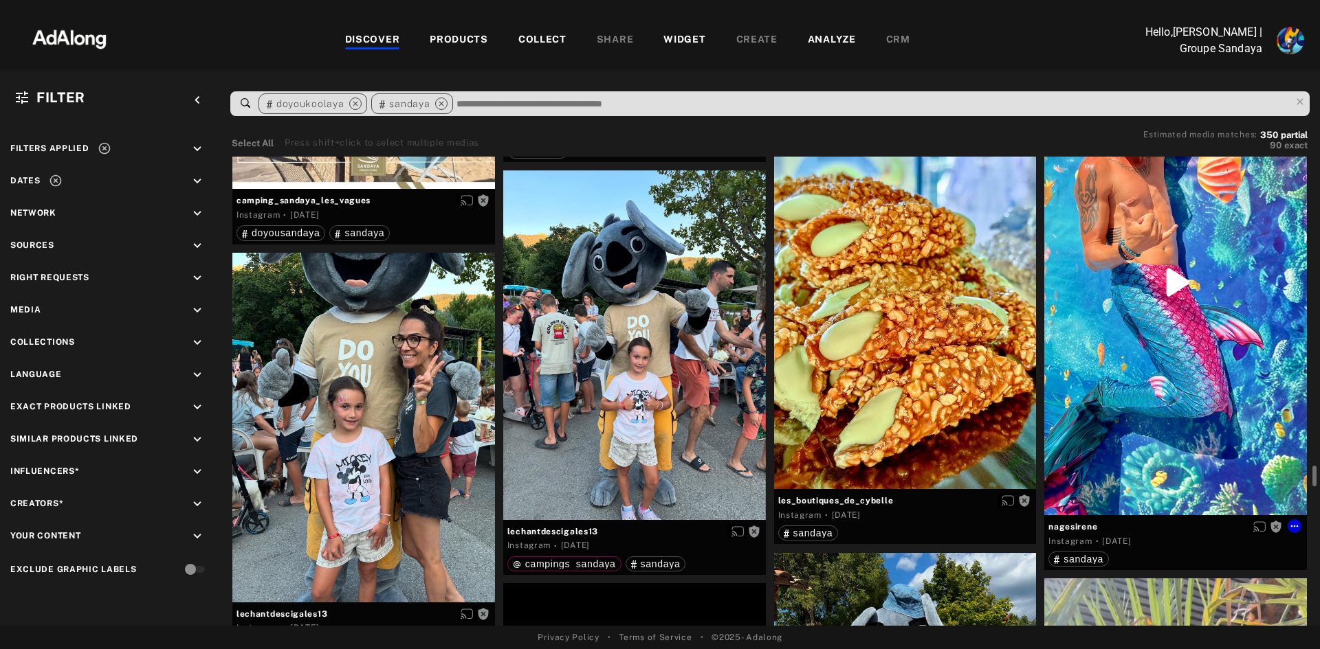
click at [1178, 282] on div "Get rights" at bounding box center [1175, 282] width 263 height 467
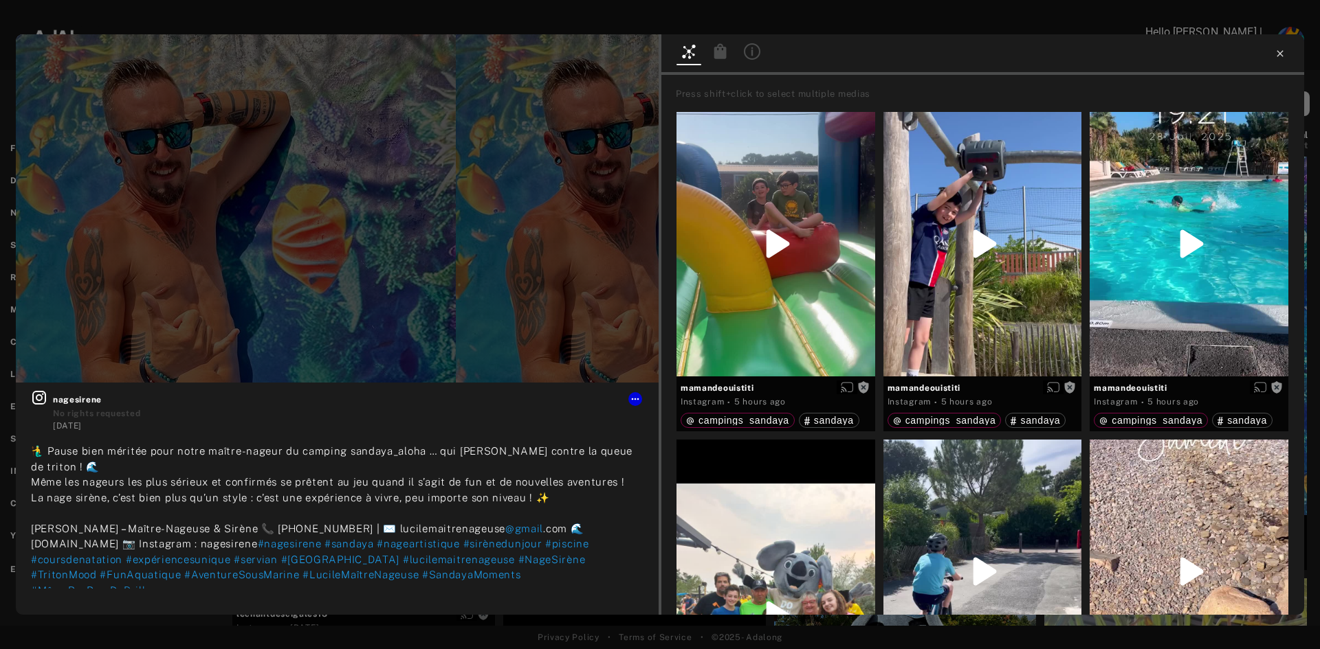
click at [1280, 52] on icon at bounding box center [1279, 53] width 11 height 11
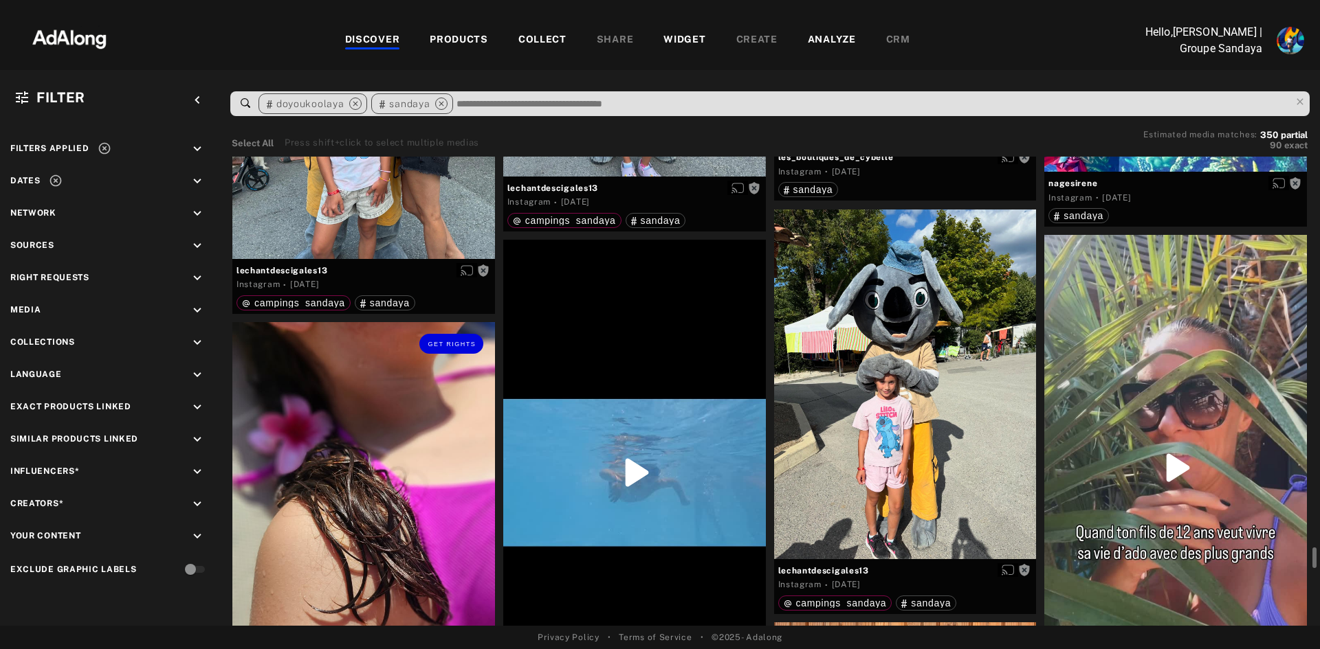
scroll to position [10103, 0]
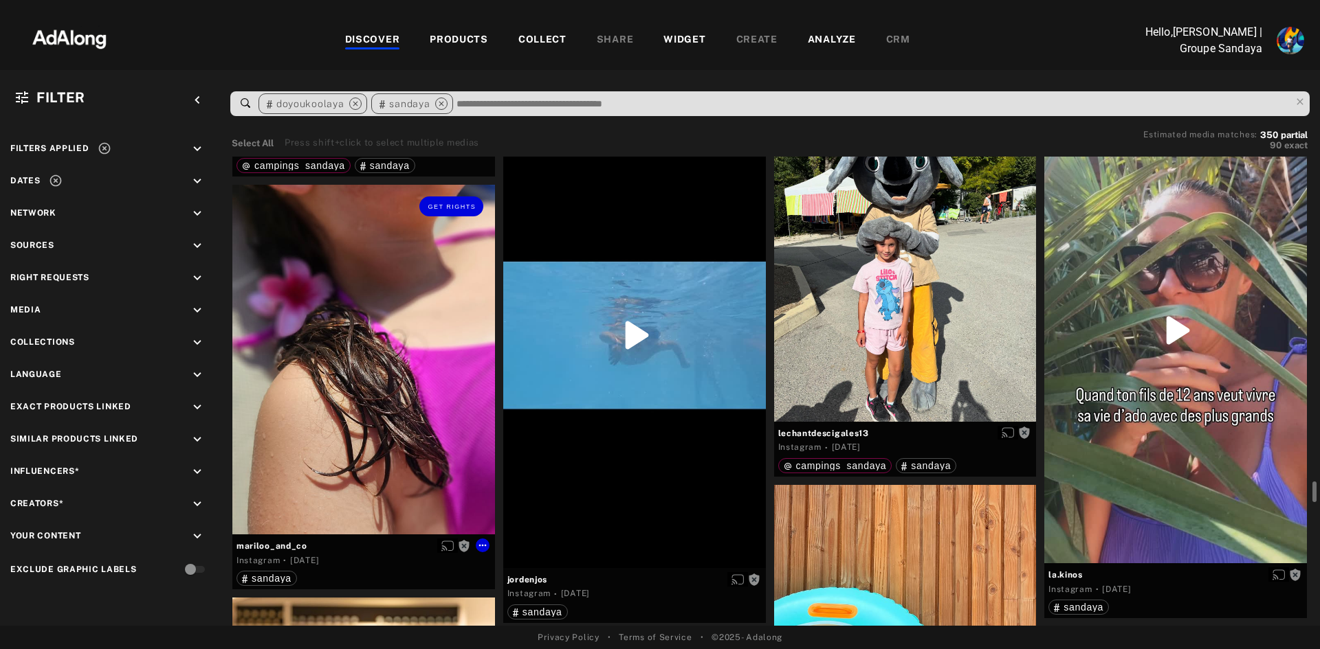
click at [355, 353] on div "Get rights" at bounding box center [363, 360] width 263 height 350
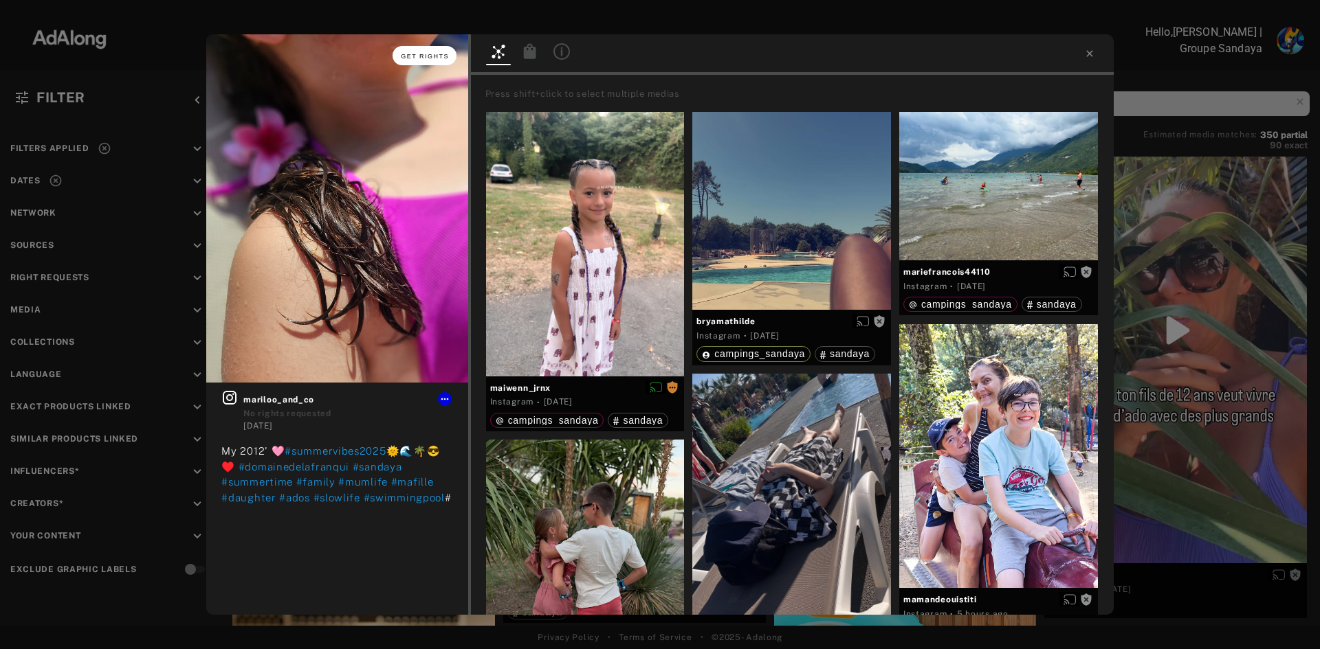
click at [420, 52] on button "Get rights" at bounding box center [423, 55] width 63 height 19
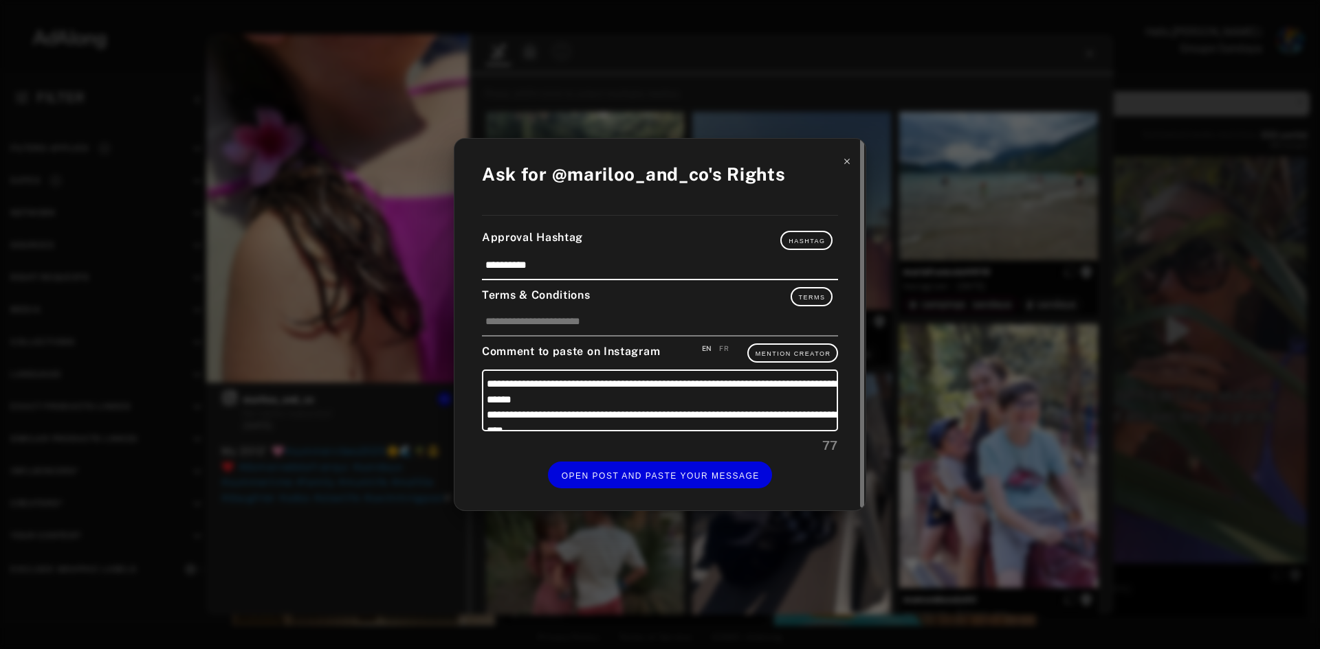
click at [845, 158] on icon at bounding box center [847, 162] width 10 height 10
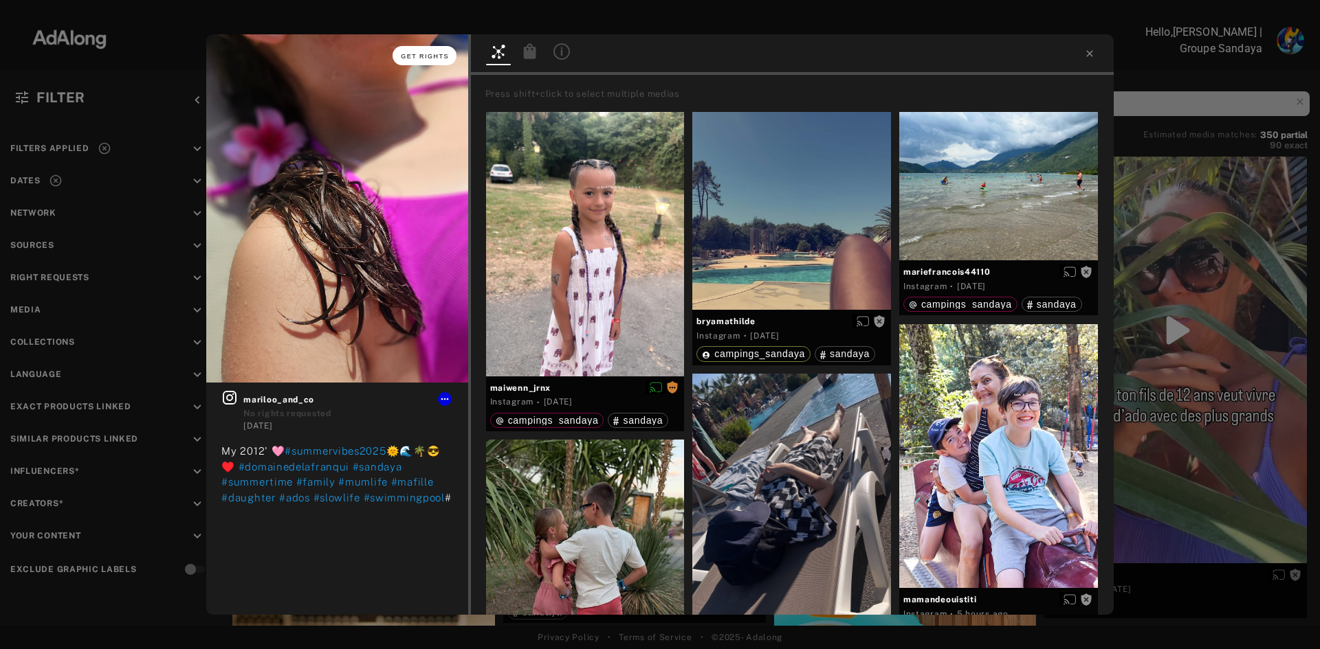
click at [427, 52] on button "Get rights" at bounding box center [423, 55] width 63 height 19
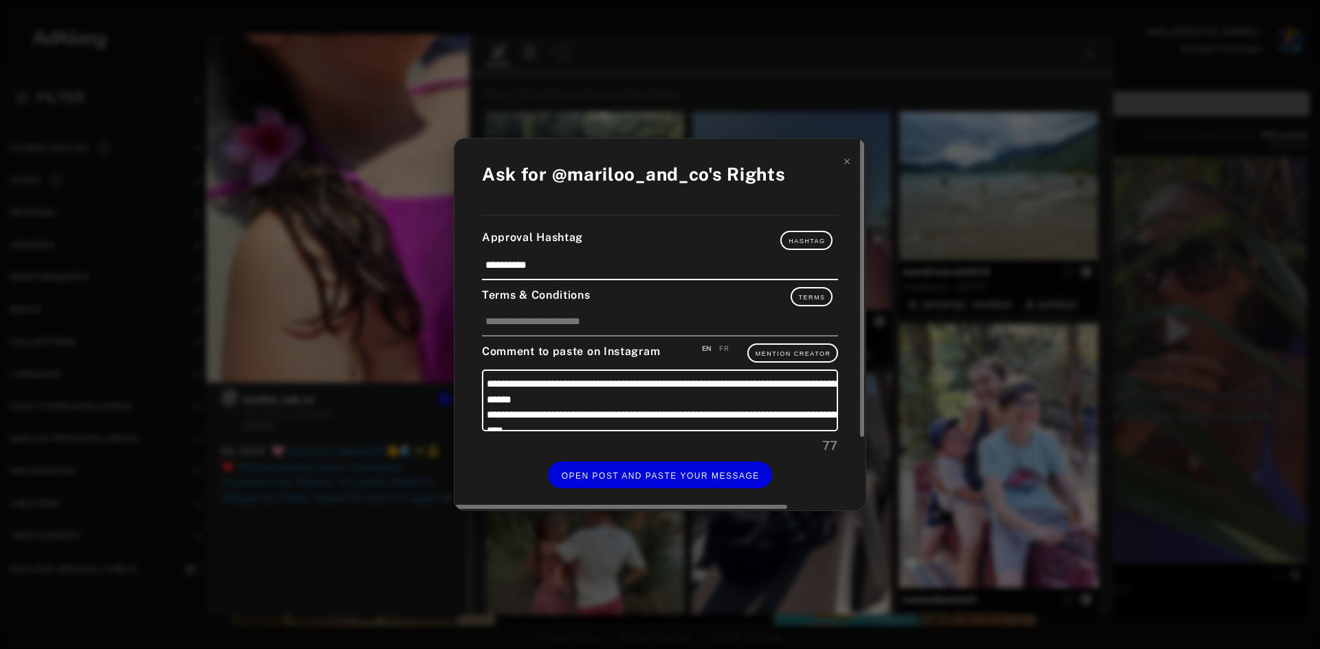
click at [722, 349] on div "FR" at bounding box center [724, 349] width 10 height 10
type textarea "**********"
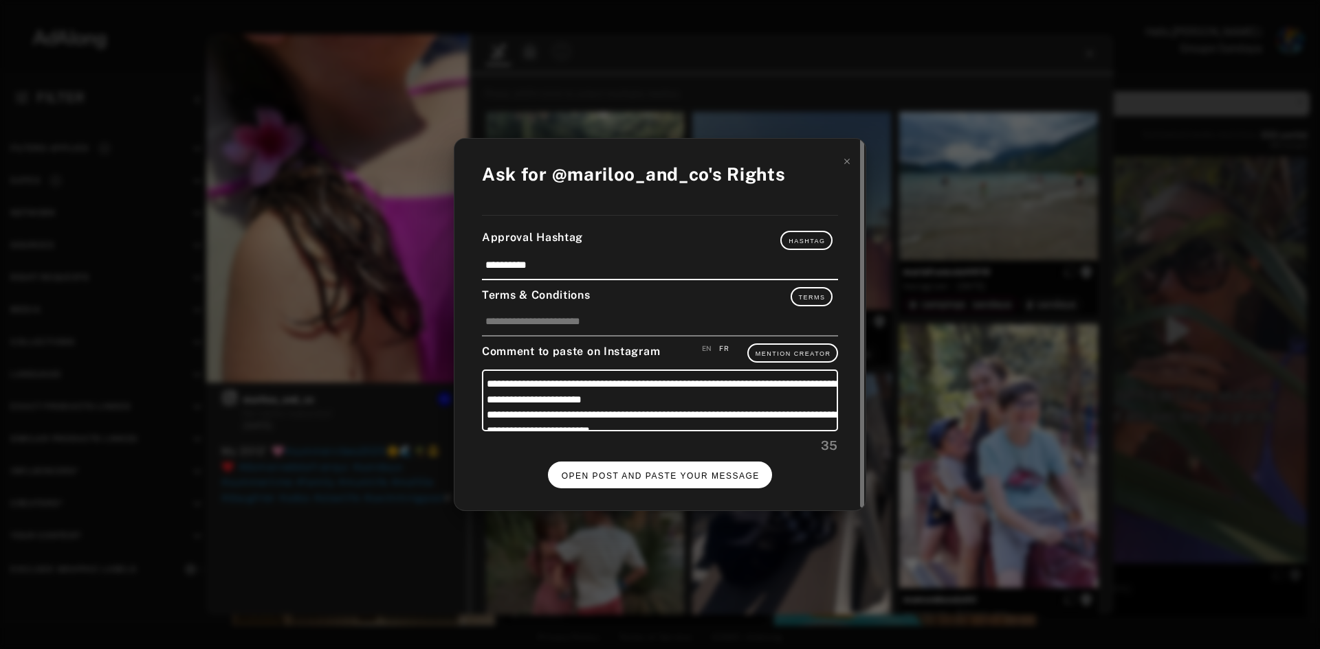
click at [651, 477] on span "OPEN POST AND PASTE YOUR MESSAGE" at bounding box center [661, 476] width 198 height 10
click at [667, 471] on span "DONE" at bounding box center [660, 476] width 28 height 10
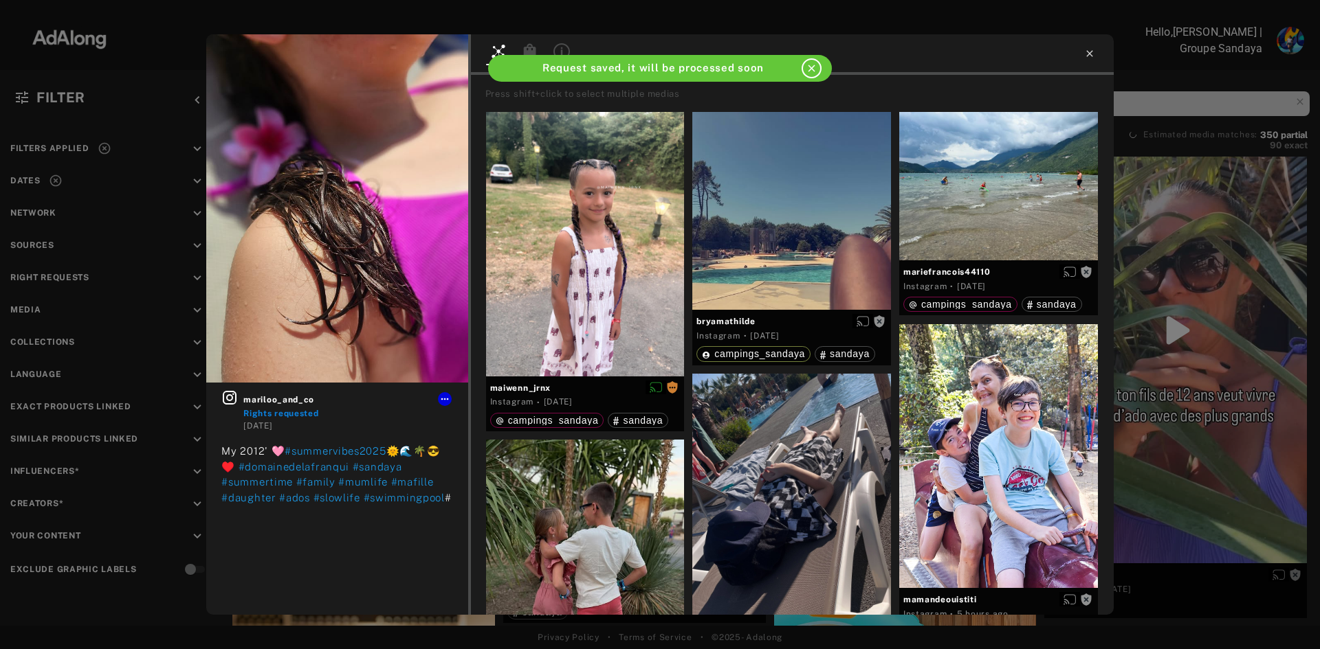
click at [1091, 55] on icon at bounding box center [1089, 53] width 6 height 6
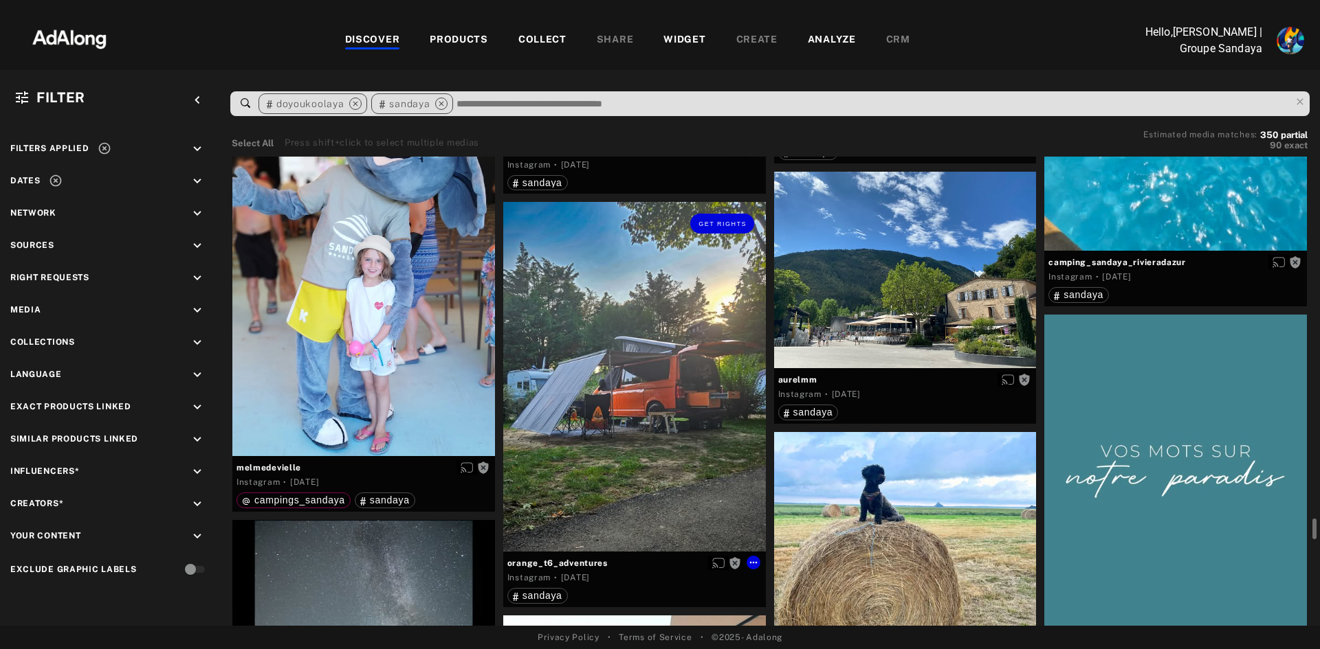
scroll to position [11203, 0]
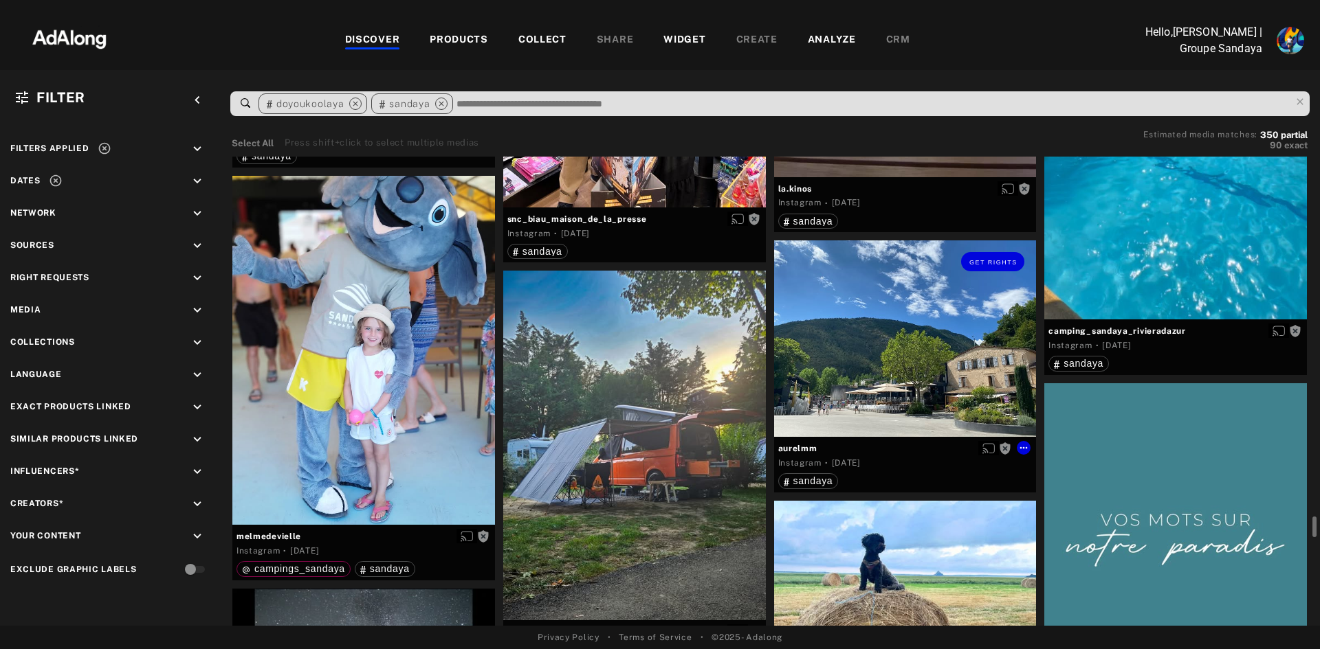
click at [878, 320] on div "Get rights" at bounding box center [905, 339] width 263 height 197
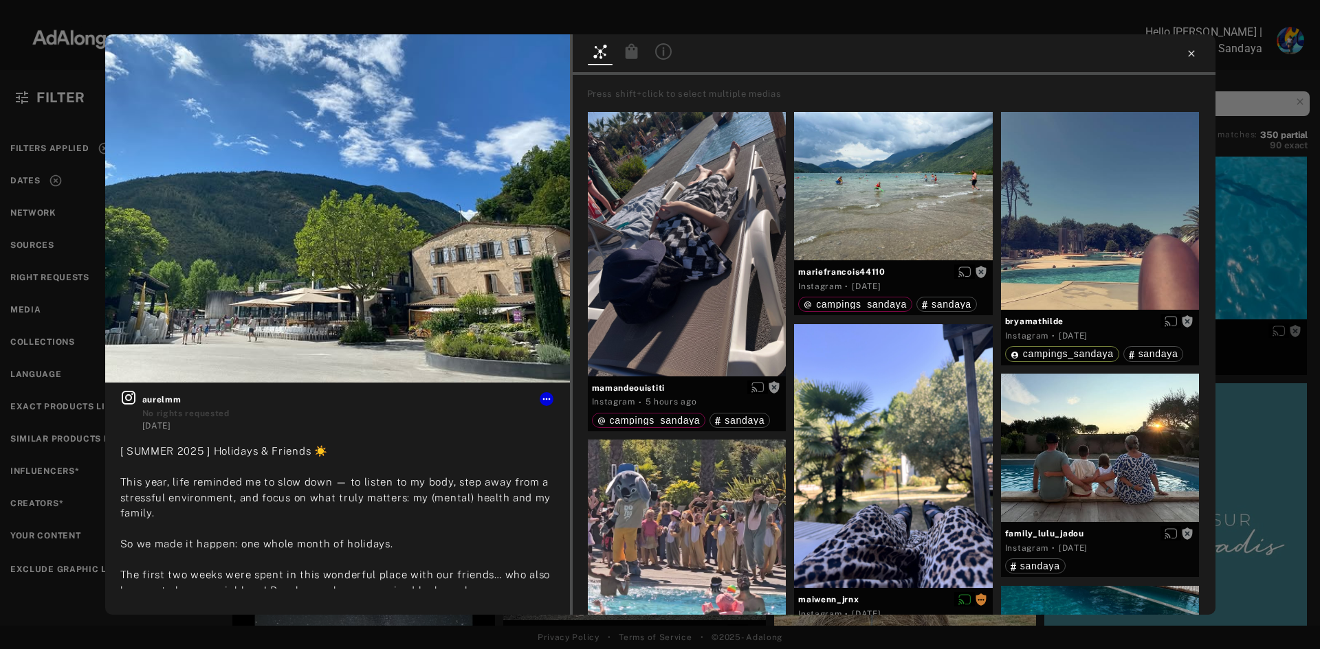
click at [1187, 54] on icon at bounding box center [1191, 53] width 11 height 11
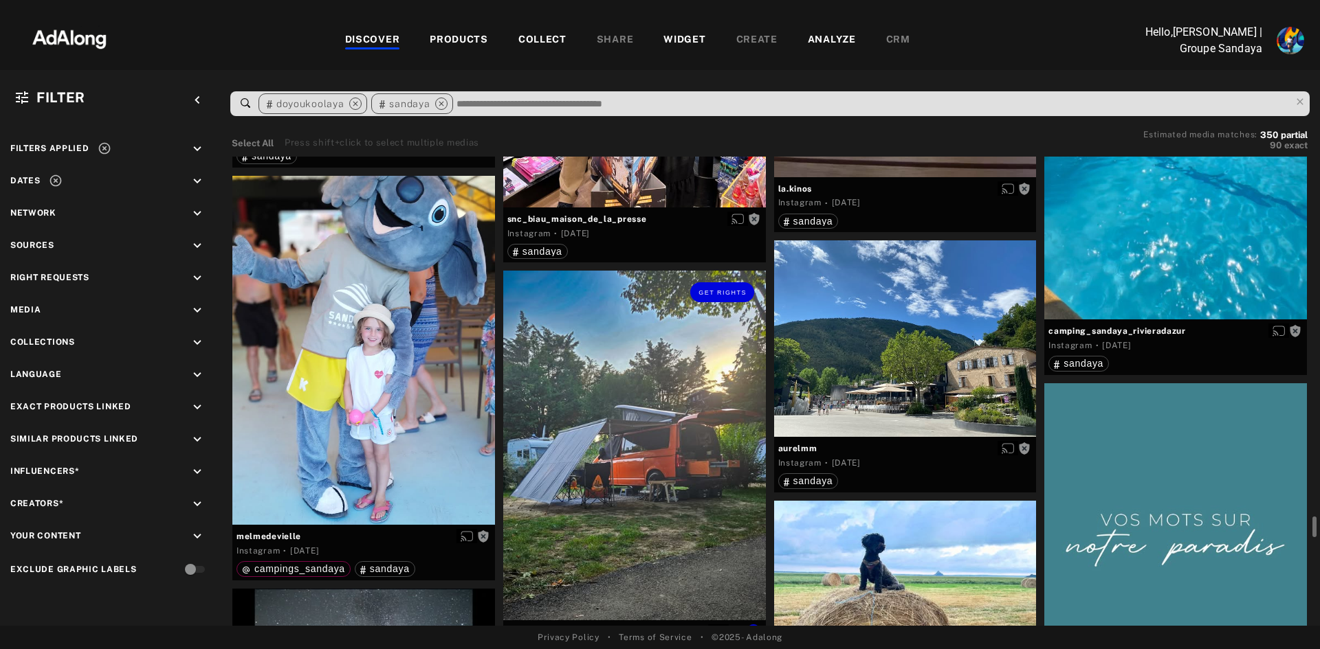
scroll to position [11478, 0]
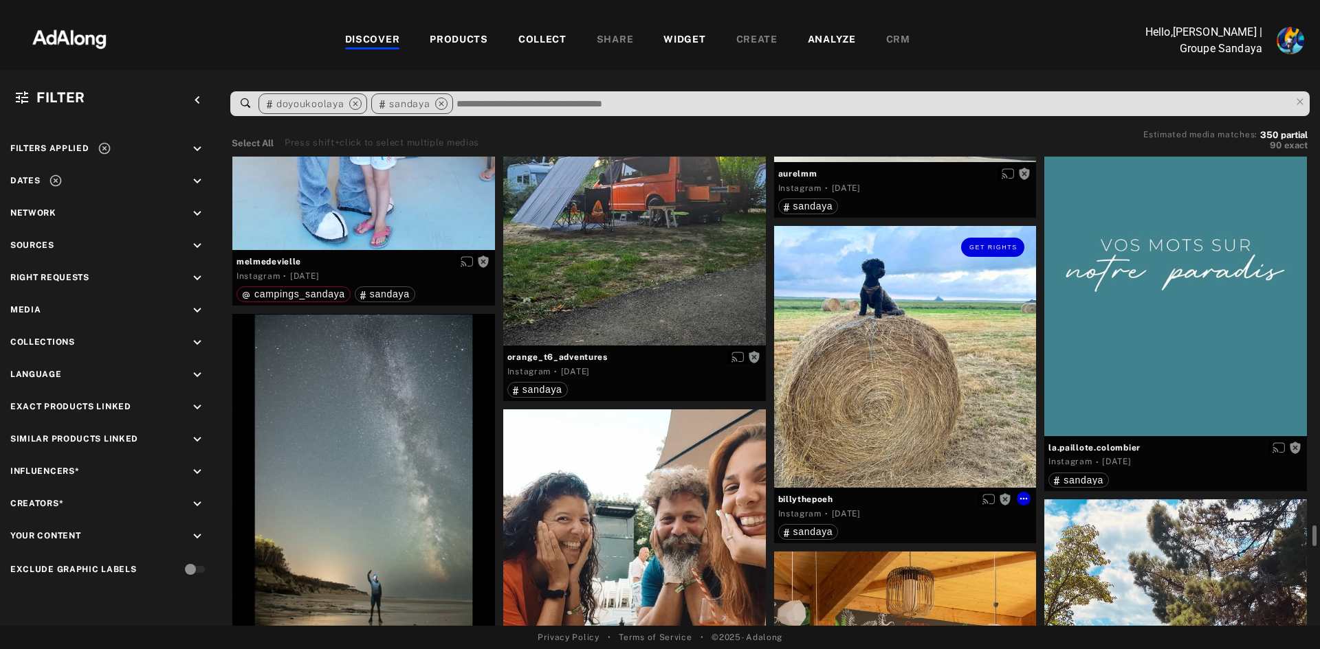
click at [917, 348] on div "Get rights" at bounding box center [905, 357] width 263 height 263
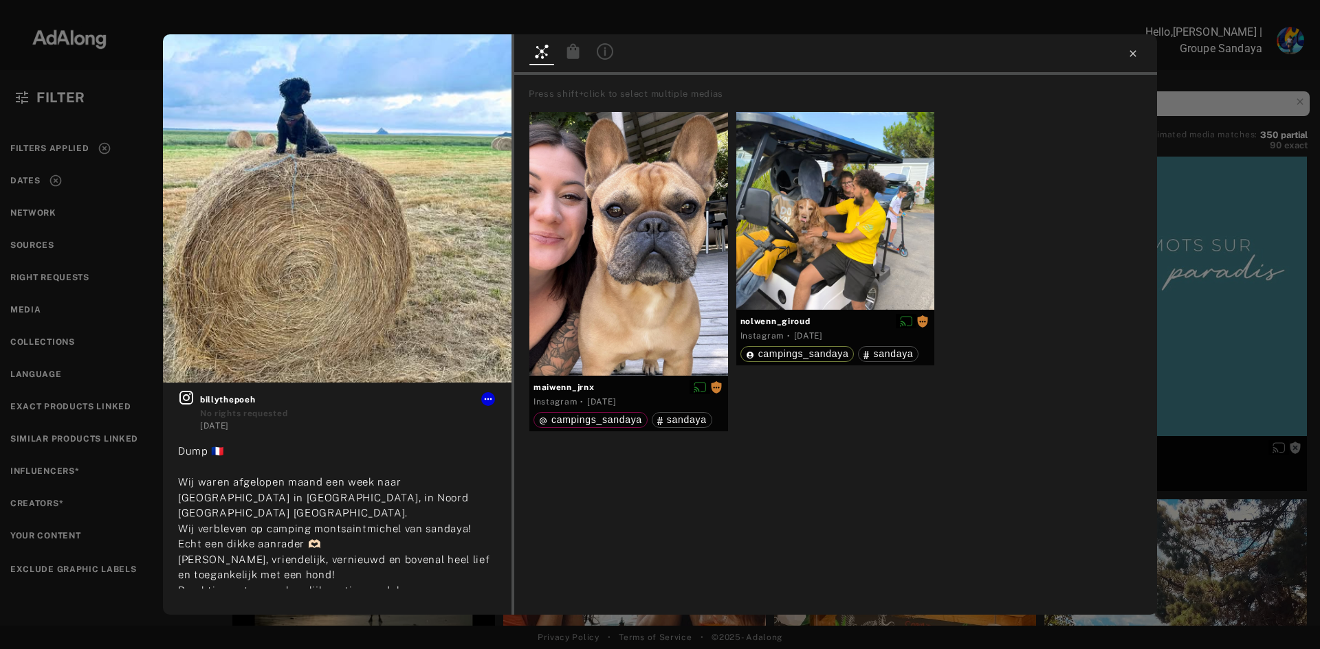
click at [1133, 54] on icon at bounding box center [1132, 53] width 11 height 11
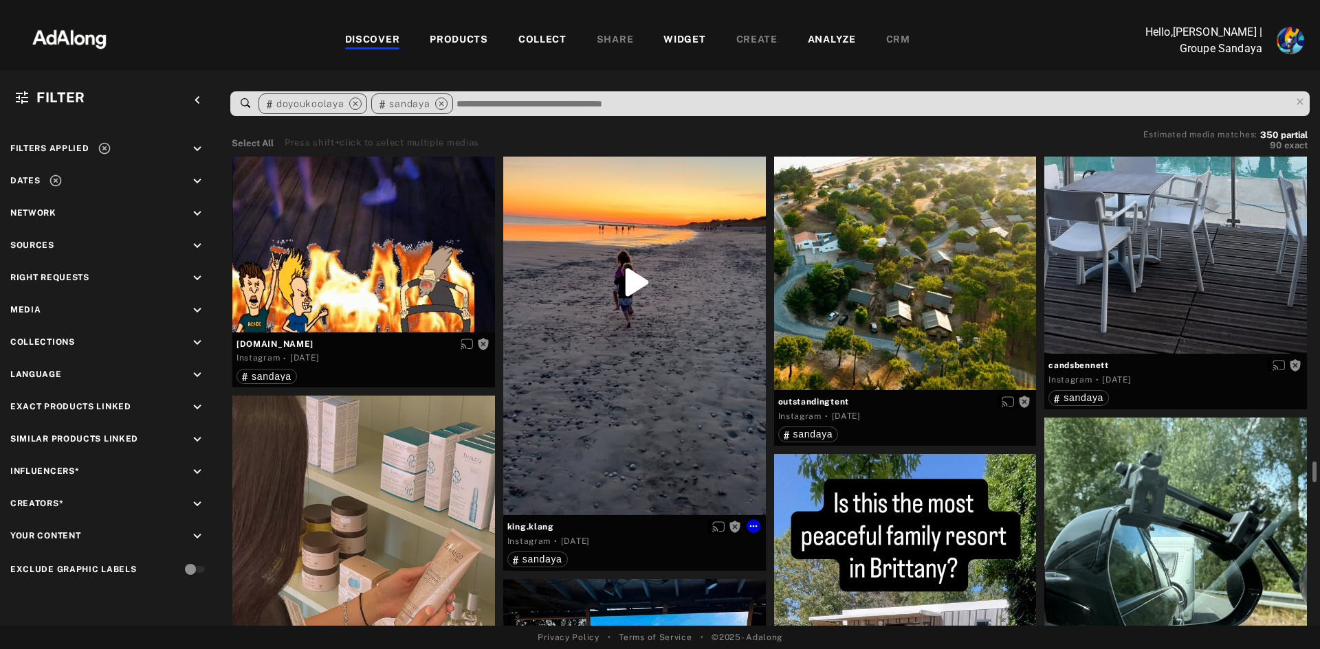
scroll to position [13471, 0]
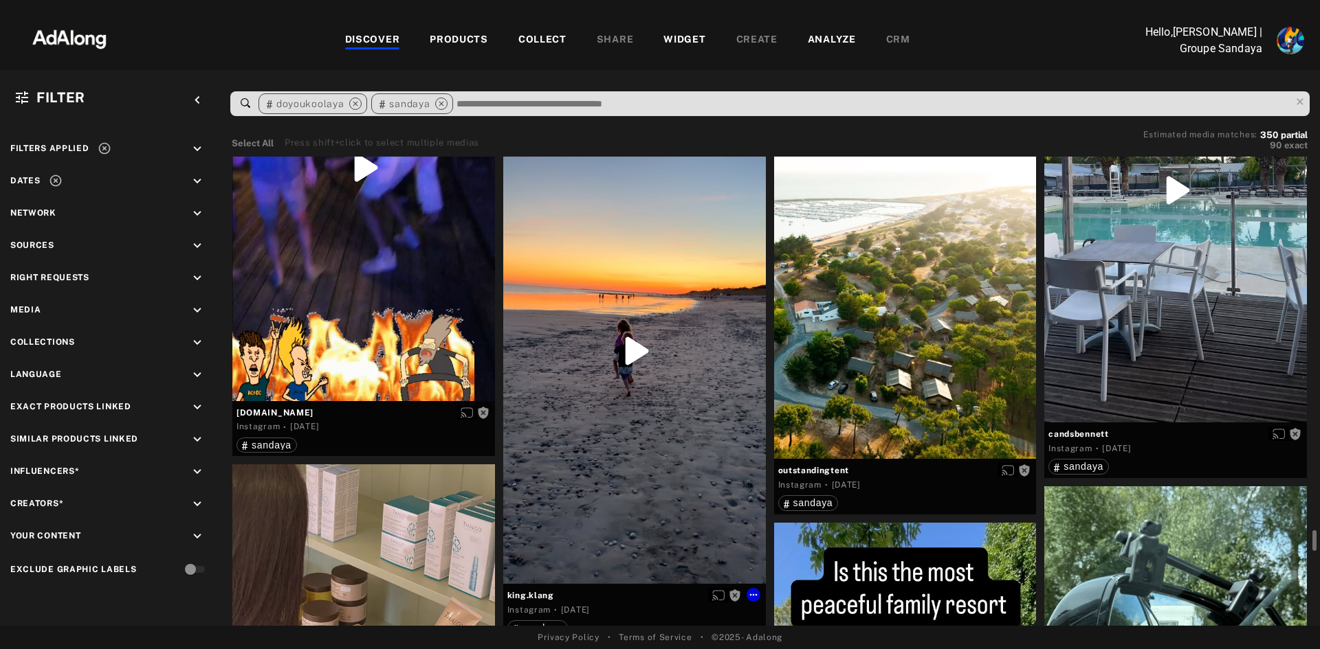
click at [635, 349] on div "Get rights" at bounding box center [634, 351] width 263 height 467
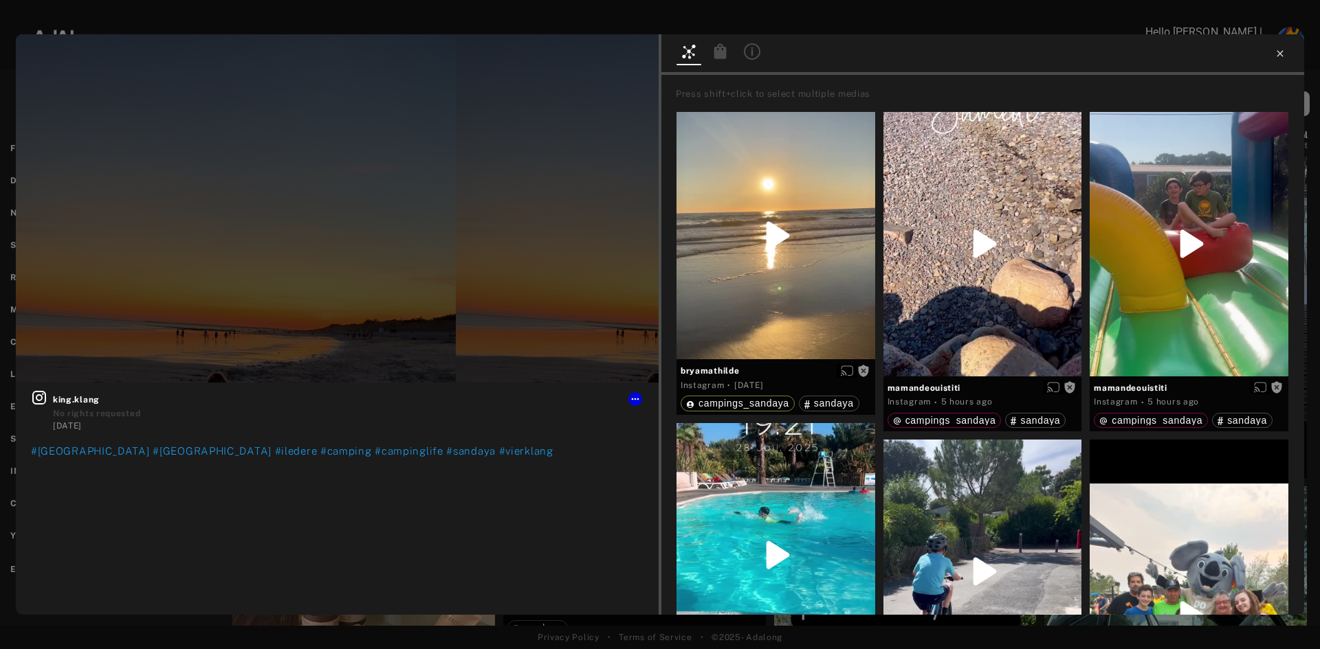
click at [1282, 51] on icon at bounding box center [1279, 53] width 11 height 11
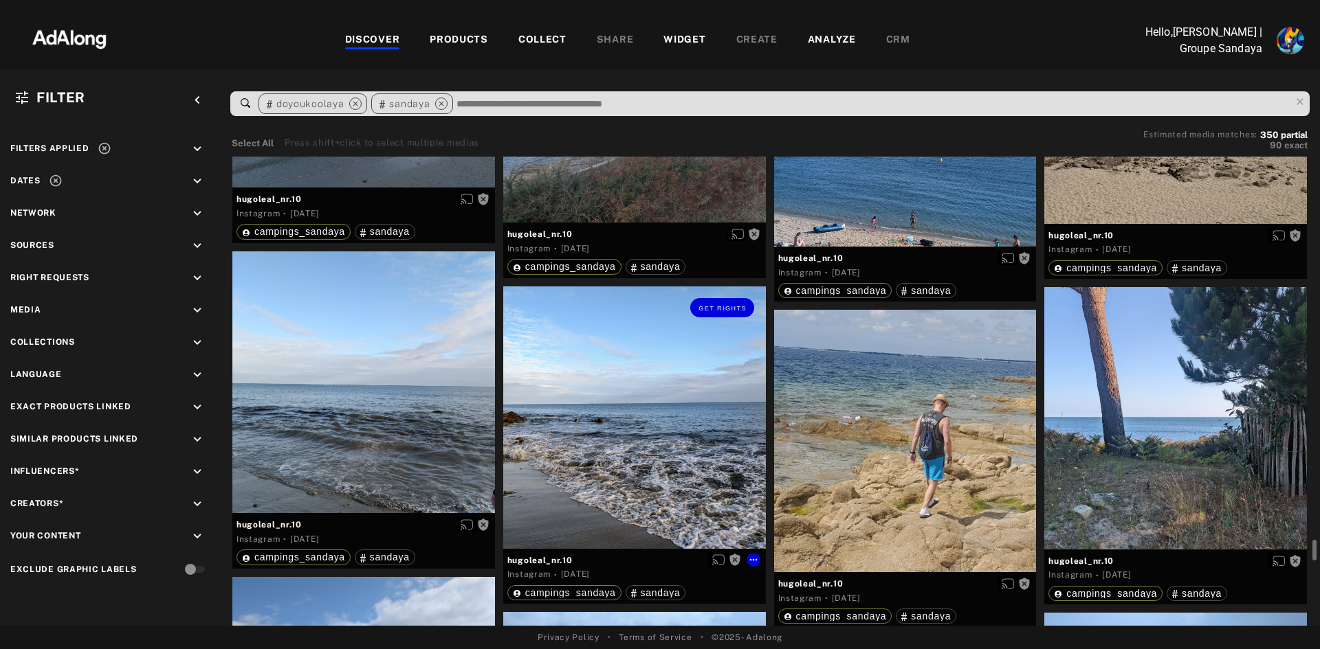
scroll to position [15876, 0]
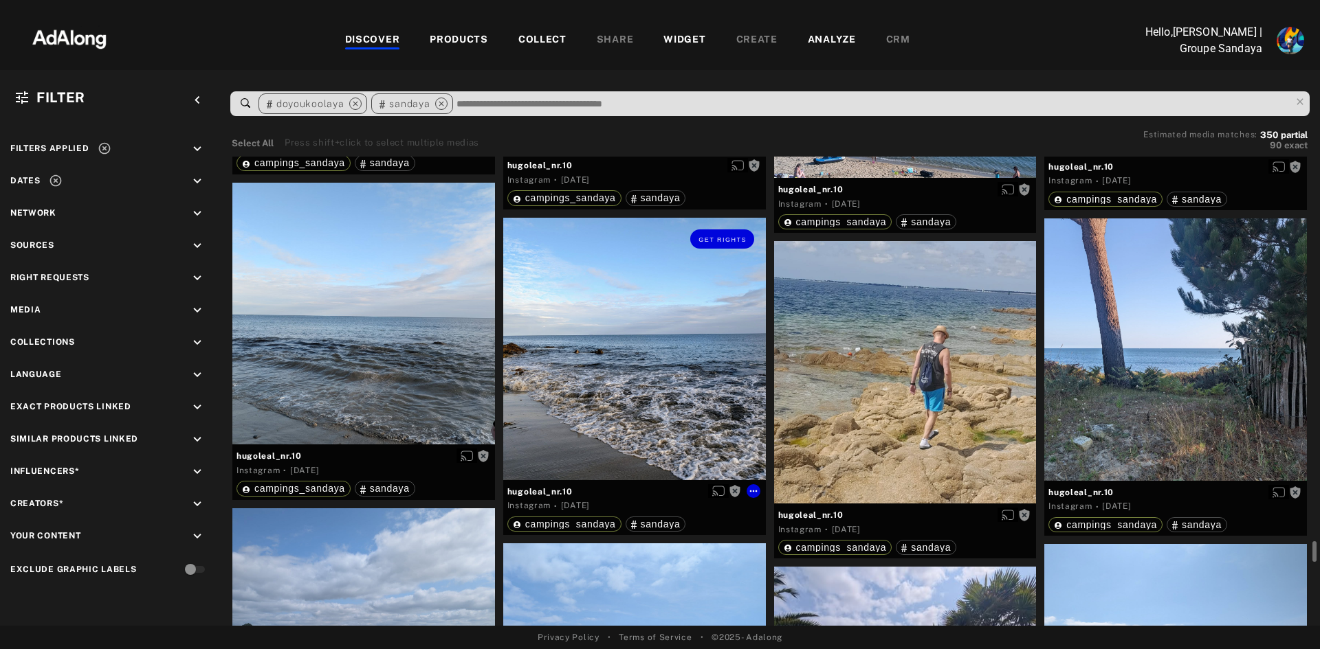
click at [646, 351] on div "Get rights" at bounding box center [634, 349] width 263 height 263
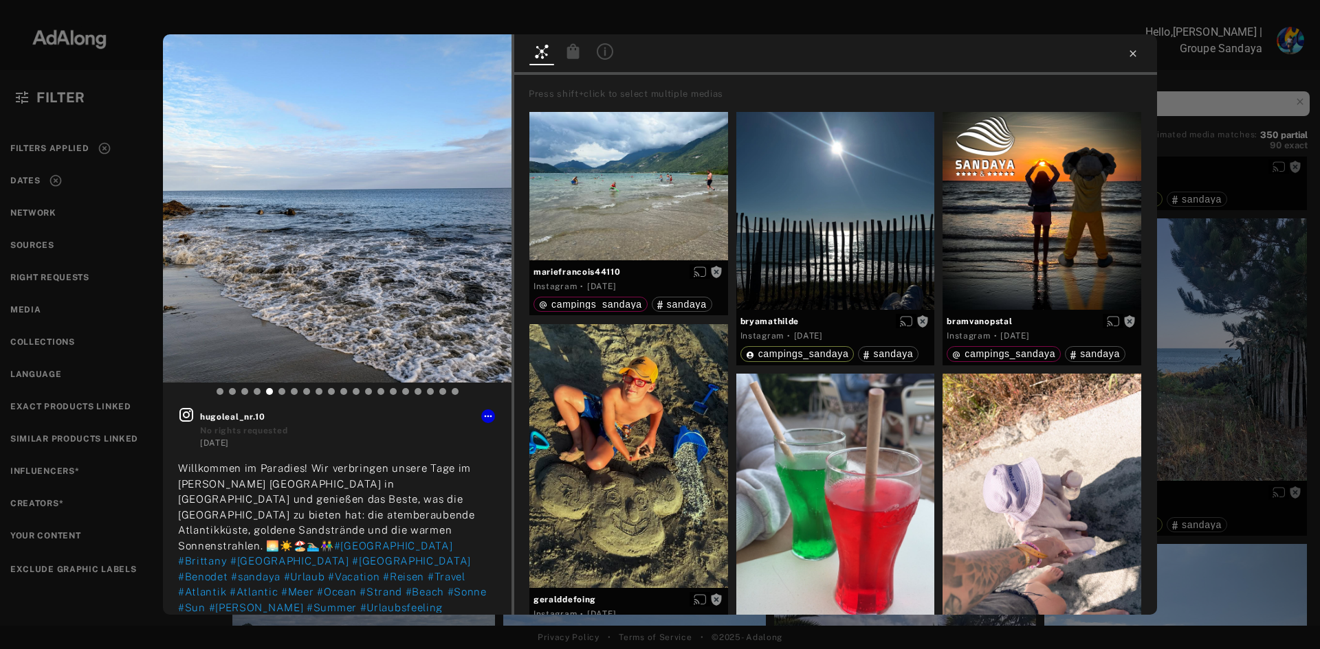
click at [1128, 54] on icon at bounding box center [1132, 53] width 11 height 11
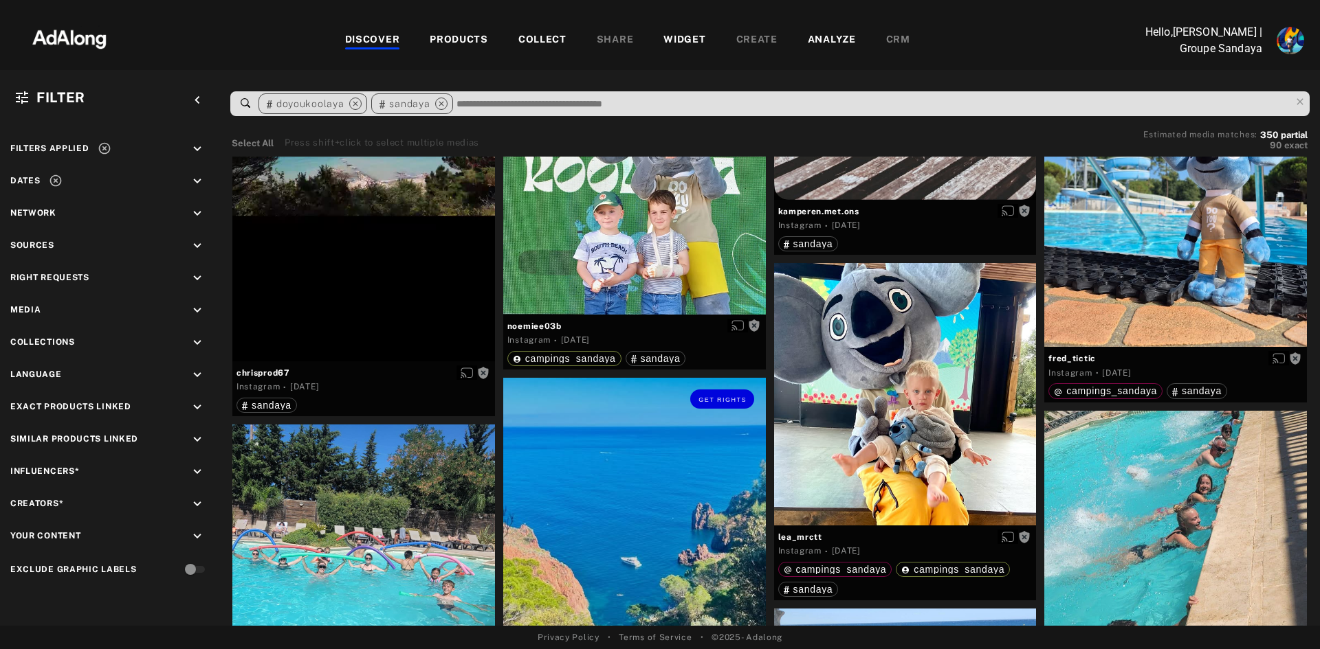
scroll to position [20275, 0]
